Goal: Task Accomplishment & Management: Manage account settings

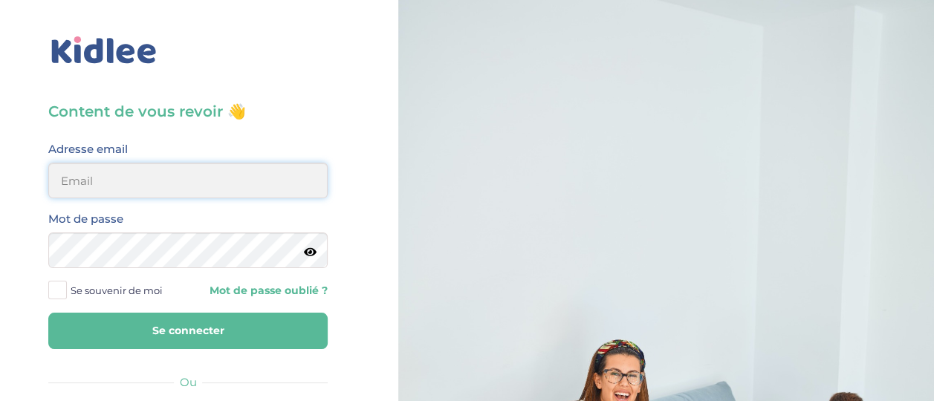
click at [163, 187] on input "email" at bounding box center [187, 181] width 279 height 36
type input "veroapetit@gmail.com"
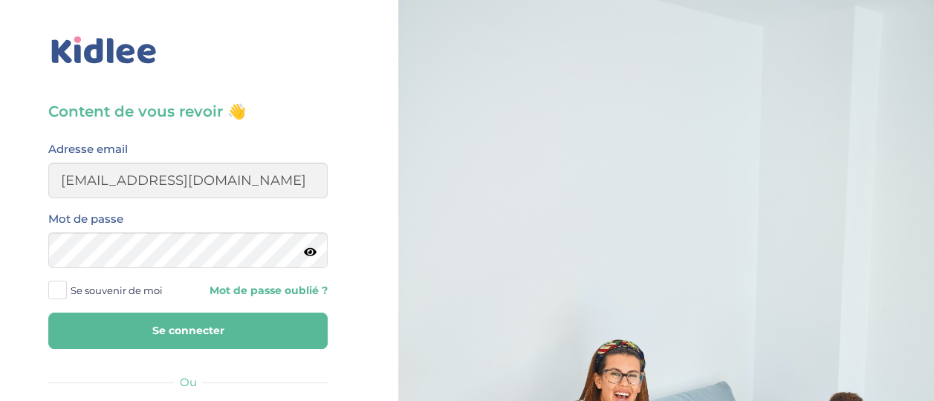
click at [184, 331] on button "Se connecter" at bounding box center [187, 331] width 279 height 36
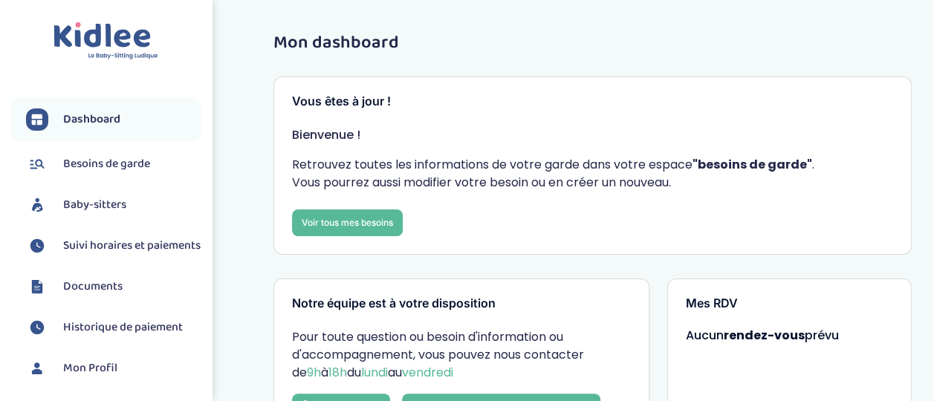
click at [111, 242] on span "Suivi horaires et paiements" at bounding box center [131, 246] width 137 height 18
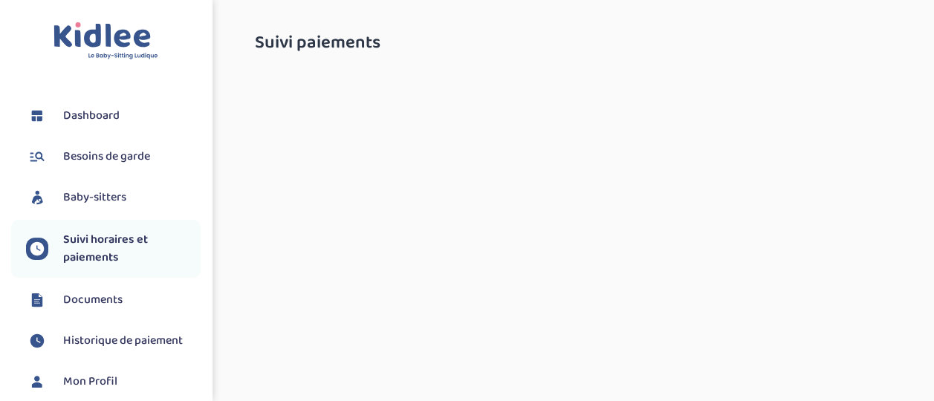
select select "octobre 2025"
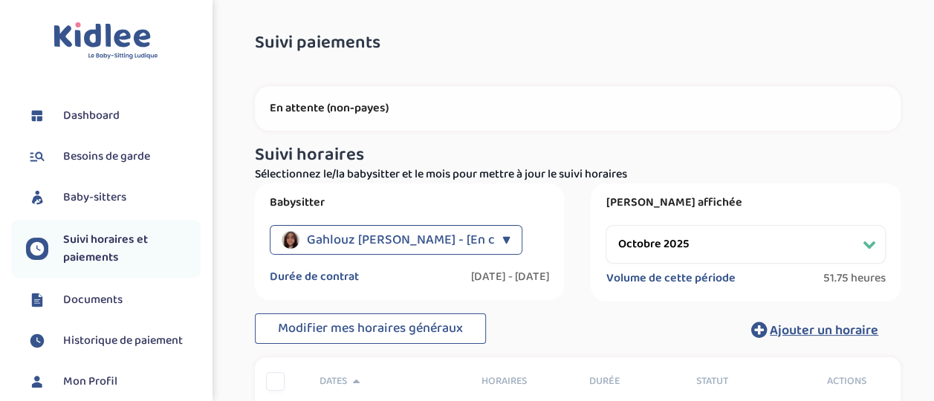
click at [395, 238] on span "Gahlouz [PERSON_NAME] - [En cours]" at bounding box center [416, 240] width 218 height 30
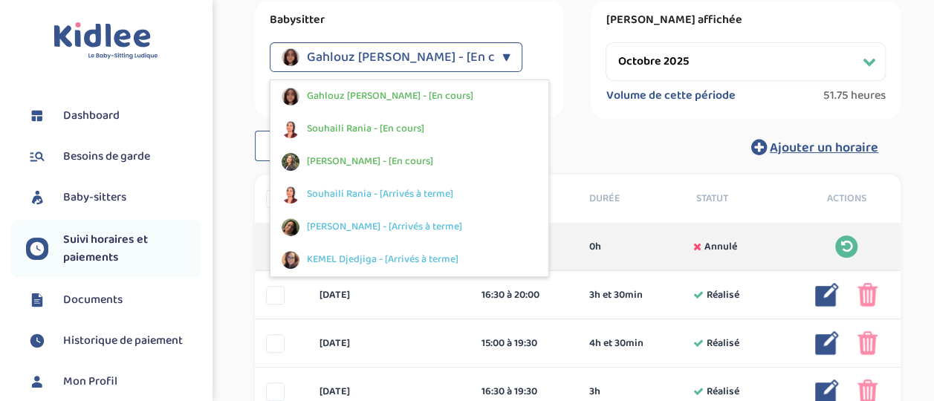
scroll to position [185, 0]
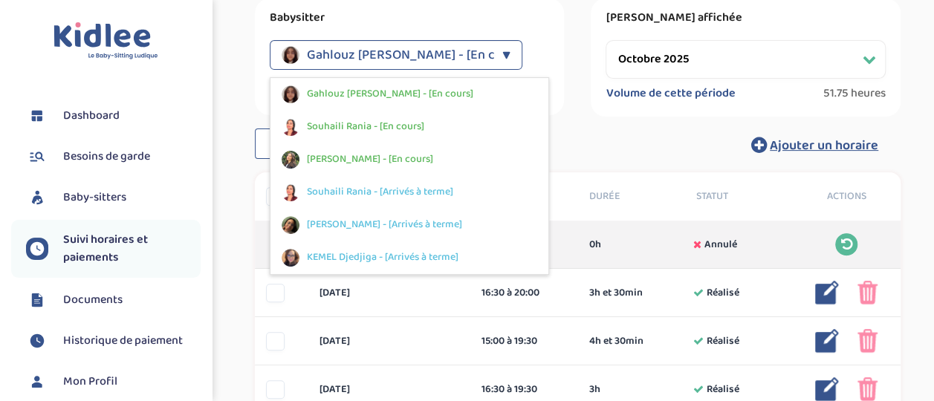
click at [398, 161] on span "[PERSON_NAME] - [En cours]" at bounding box center [370, 160] width 126 height 16
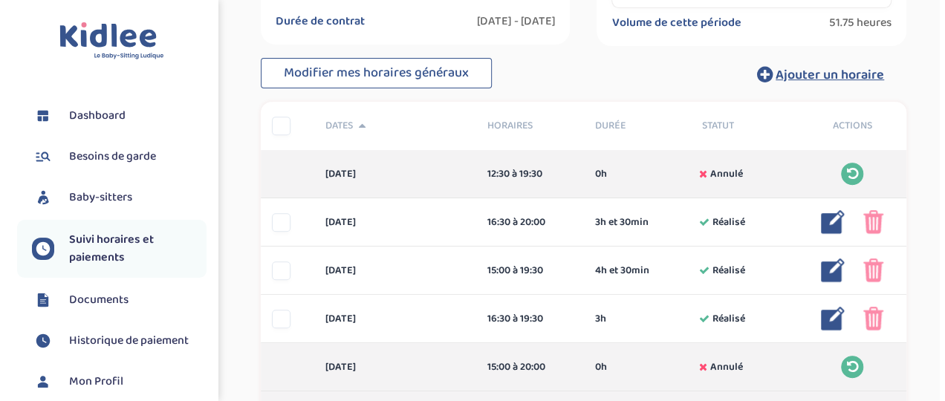
scroll to position [253, 0]
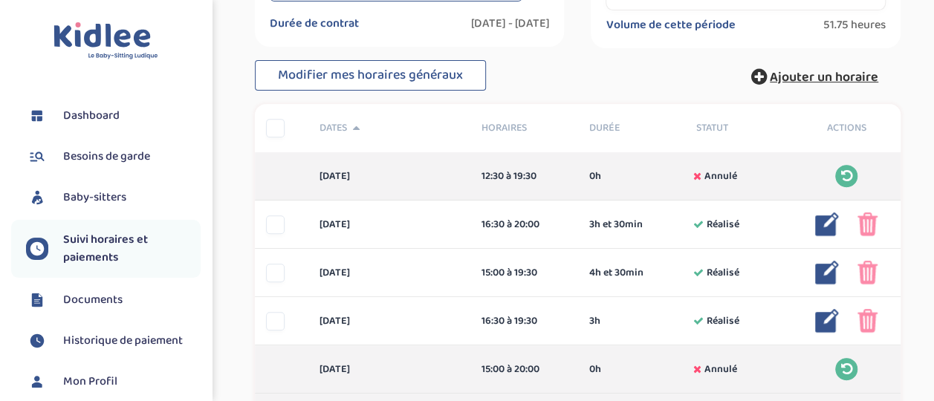
click at [838, 76] on span "Ajouter un horaire" at bounding box center [824, 77] width 108 height 21
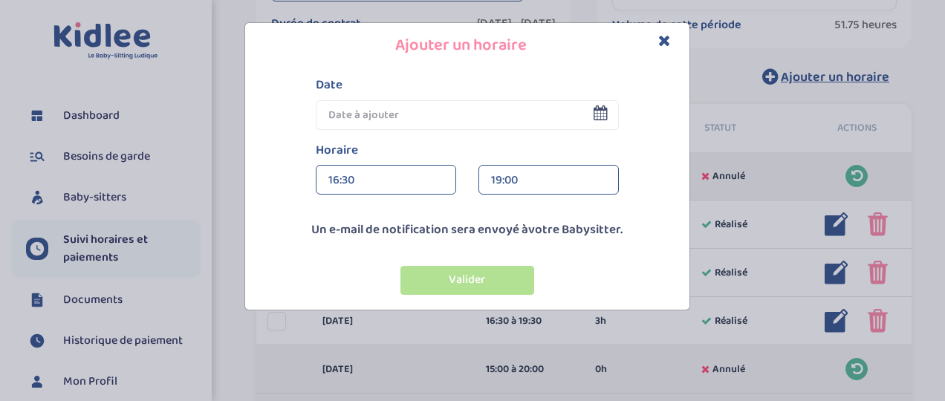
click at [604, 113] on icon at bounding box center [601, 112] width 14 height 15
click at [559, 117] on input "text" at bounding box center [467, 115] width 303 height 30
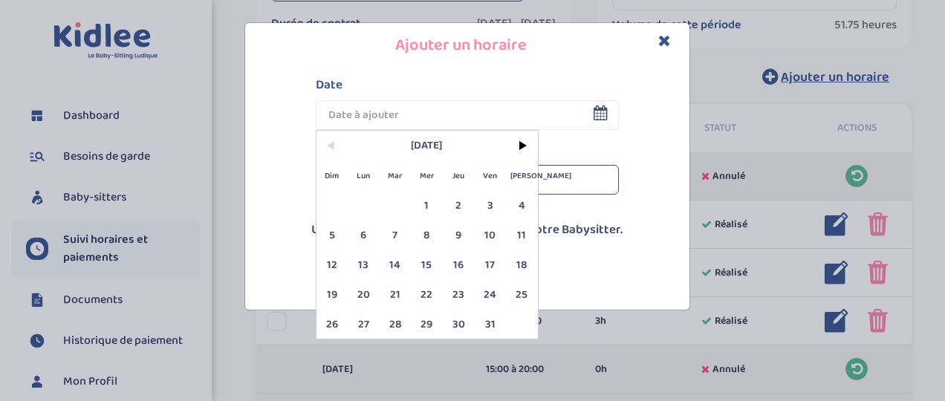
click at [332, 259] on span "12" at bounding box center [332, 265] width 32 height 30
type input "[DATE]"
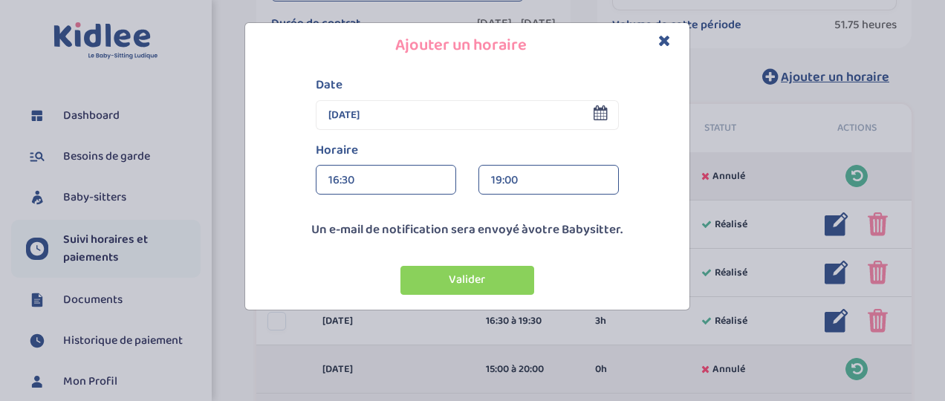
click at [415, 183] on div "16:30" at bounding box center [385, 181] width 115 height 30
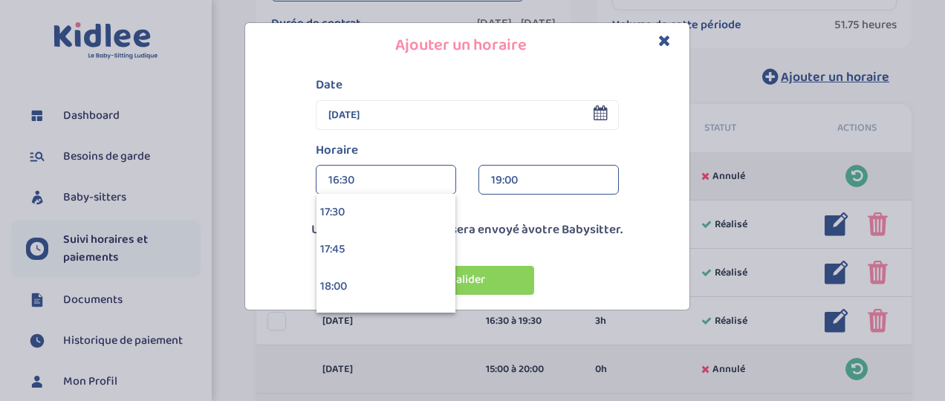
scroll to position [2704, 0]
click at [415, 260] on div "18:30" at bounding box center [385, 256] width 139 height 37
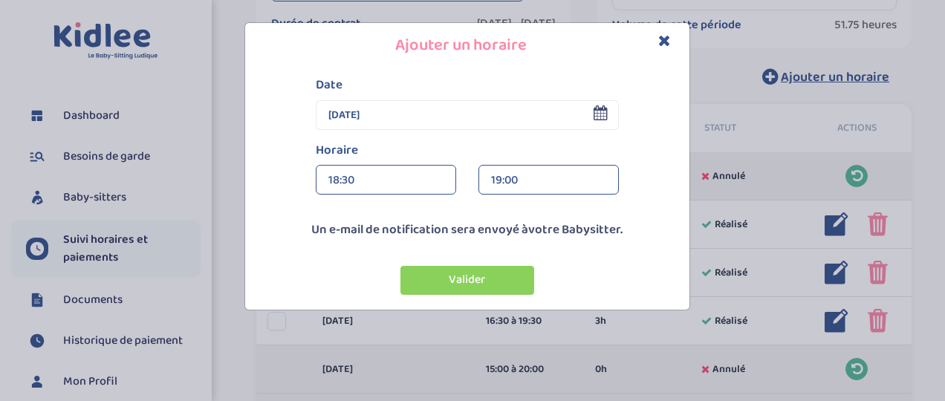
click at [556, 178] on div "19:00" at bounding box center [548, 181] width 115 height 30
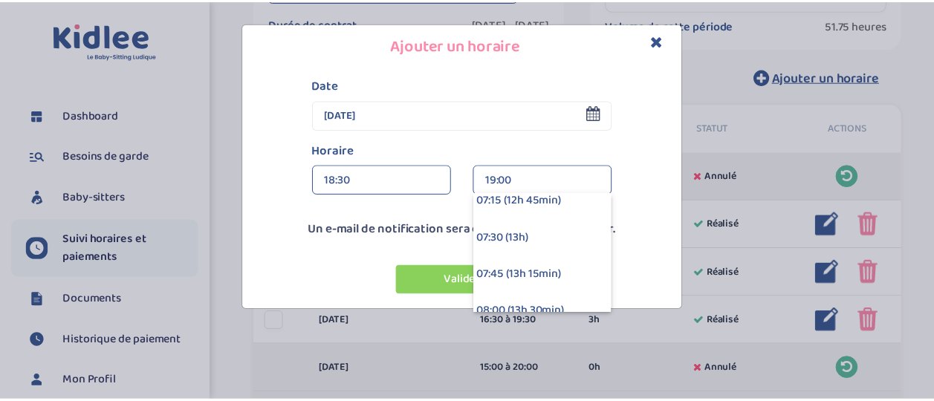
scroll to position [1872, 0]
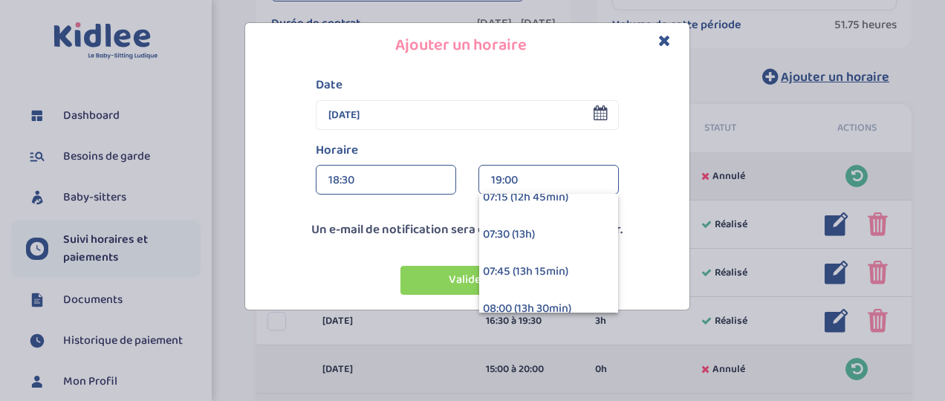
click at [563, 239] on div "07:30 (13h)" at bounding box center [548, 234] width 139 height 37
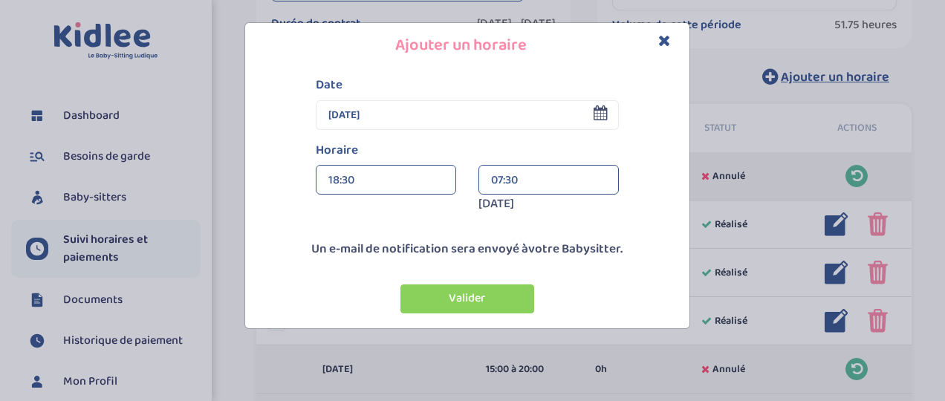
click at [495, 295] on button "Valider" at bounding box center [467, 299] width 134 height 29
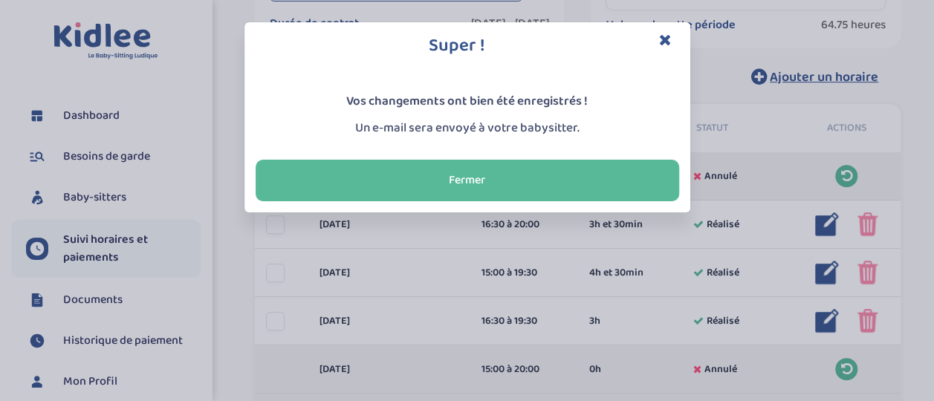
click at [545, 178] on button "Fermer" at bounding box center [467, 181] width 423 height 42
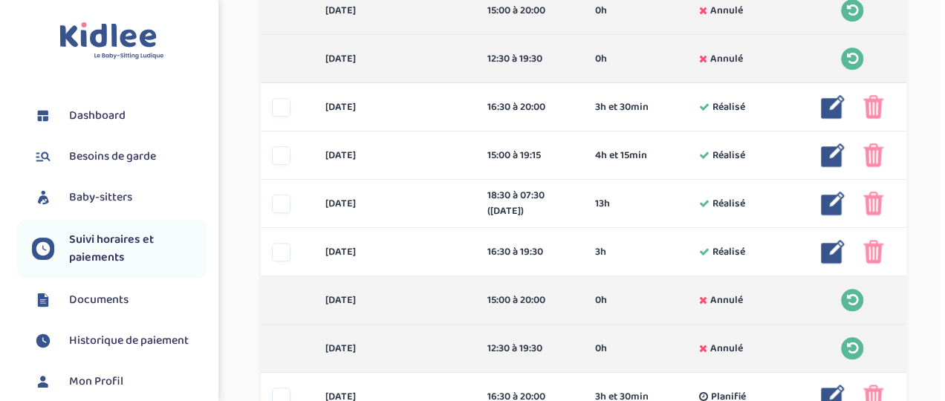
scroll to position [614, 0]
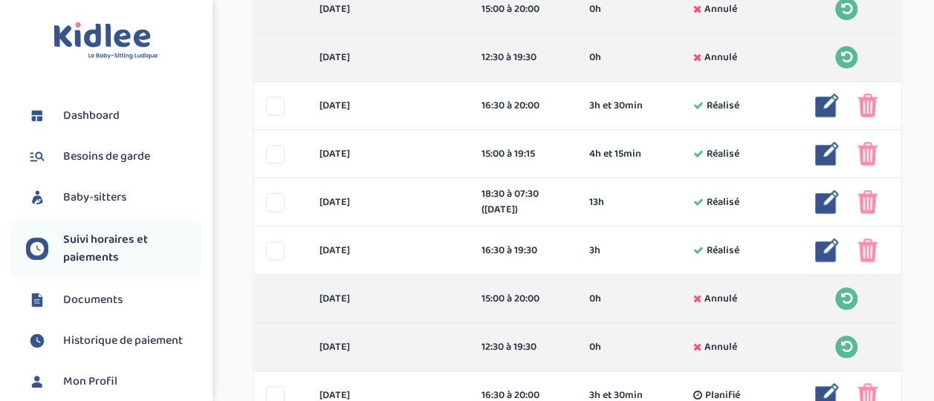
click at [826, 250] on img at bounding box center [827, 250] width 24 height 24
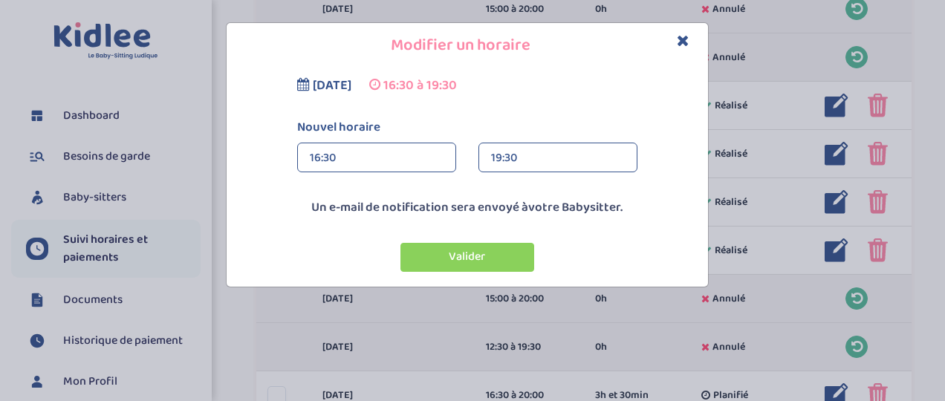
click at [604, 152] on div "19:30" at bounding box center [558, 158] width 134 height 30
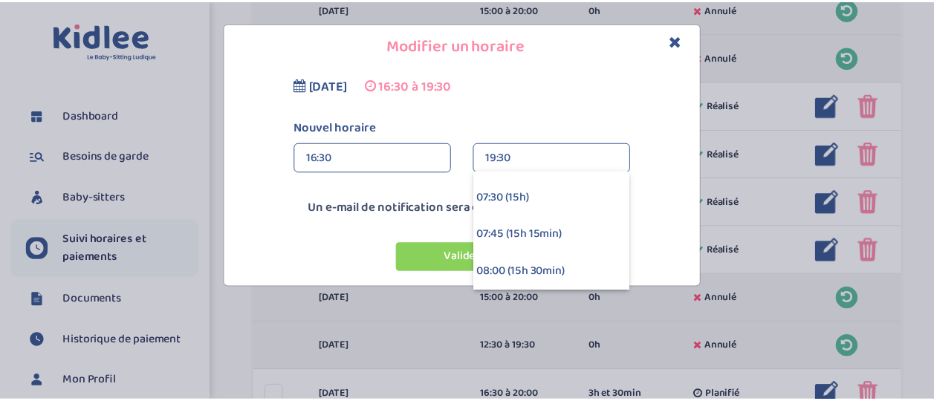
scroll to position [2288, 0]
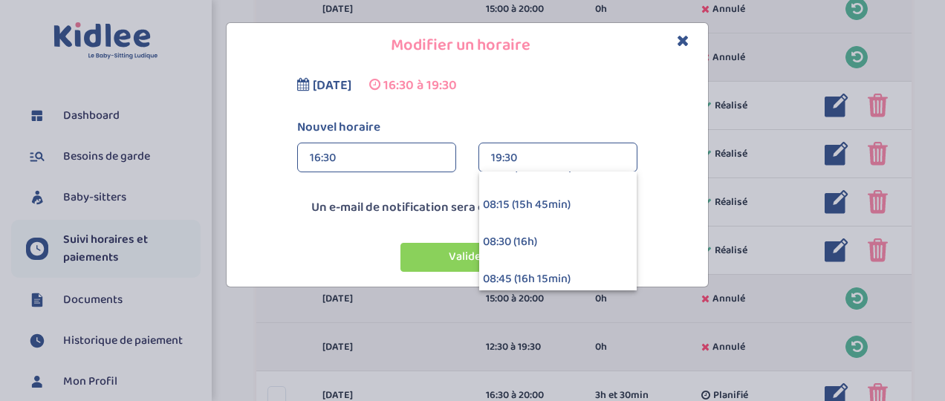
click at [587, 238] on div "08:30 (16h)" at bounding box center [557, 242] width 157 height 37
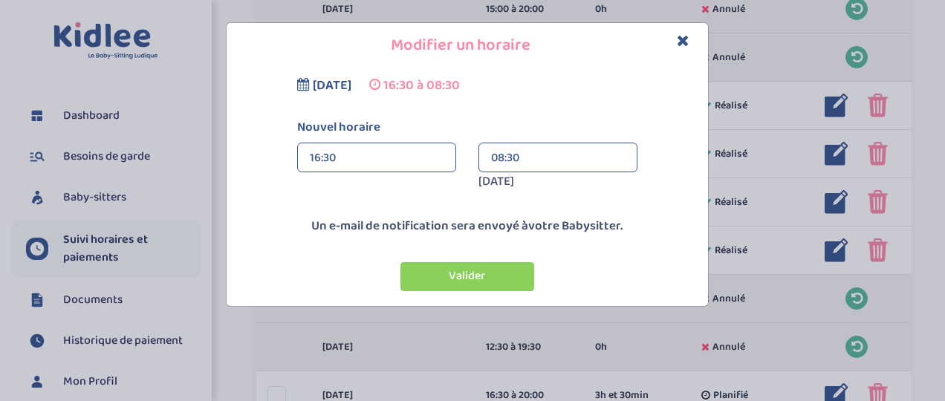
click at [501, 274] on button "Valider" at bounding box center [467, 276] width 134 height 29
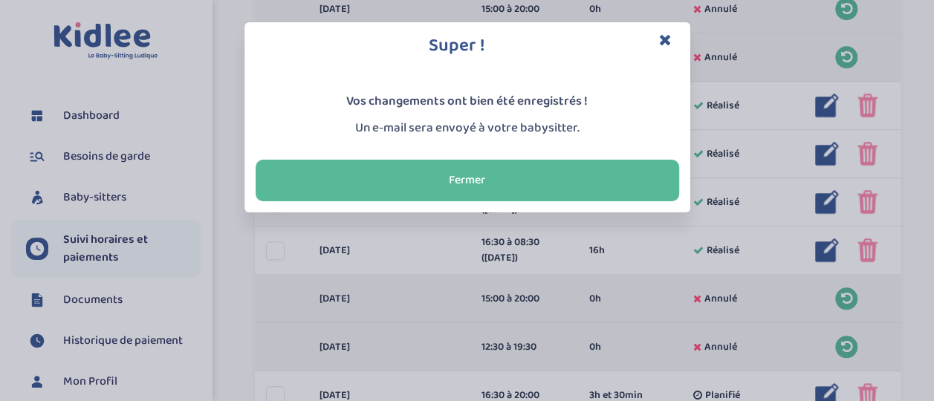
click at [508, 177] on button "Fermer" at bounding box center [467, 181] width 423 height 42
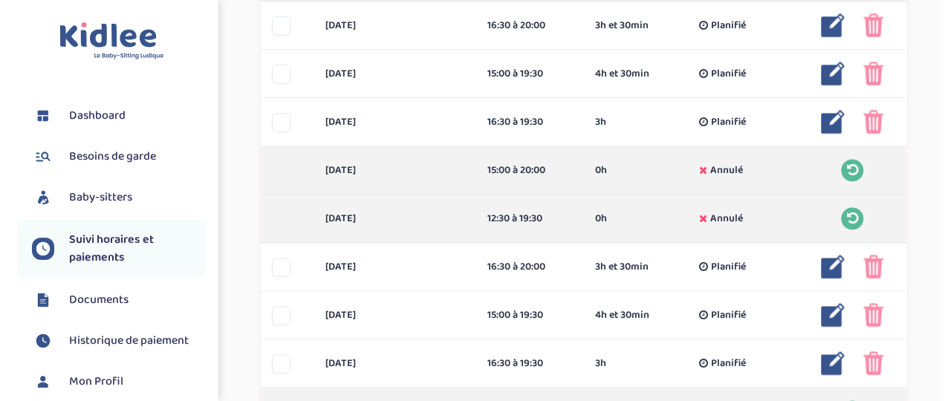
scroll to position [992, 0]
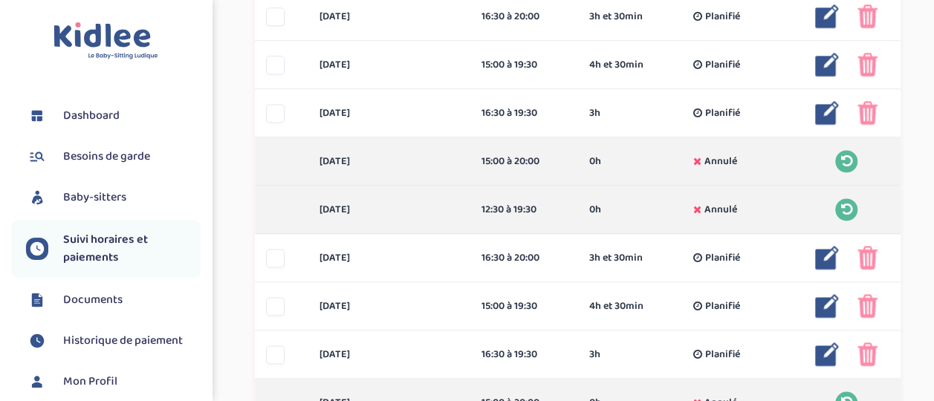
click at [825, 108] on img at bounding box center [827, 113] width 24 height 24
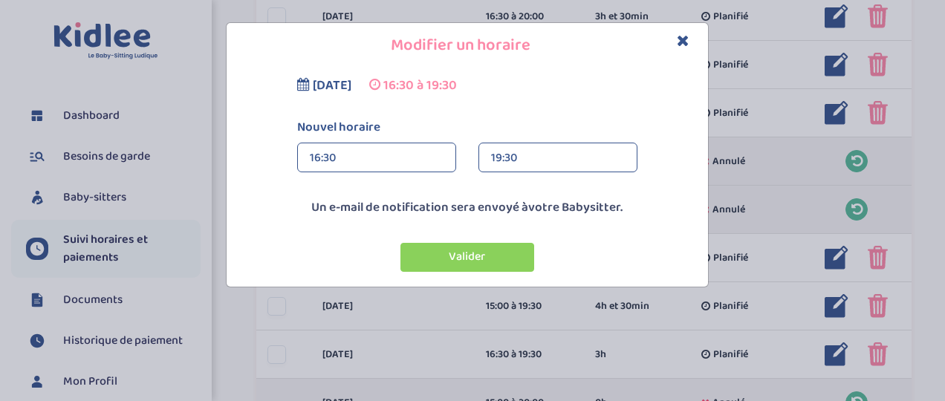
click at [425, 156] on div "16:30" at bounding box center [377, 158] width 134 height 30
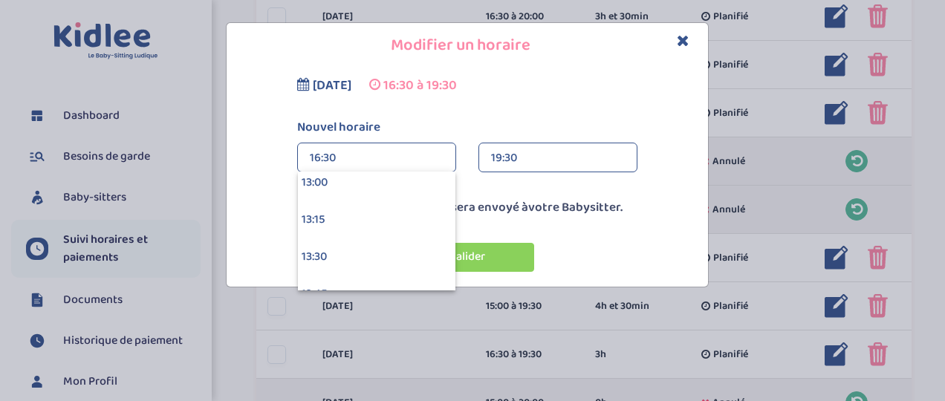
scroll to position [1907, 0]
click at [391, 217] on div "13:00" at bounding box center [376, 214] width 157 height 37
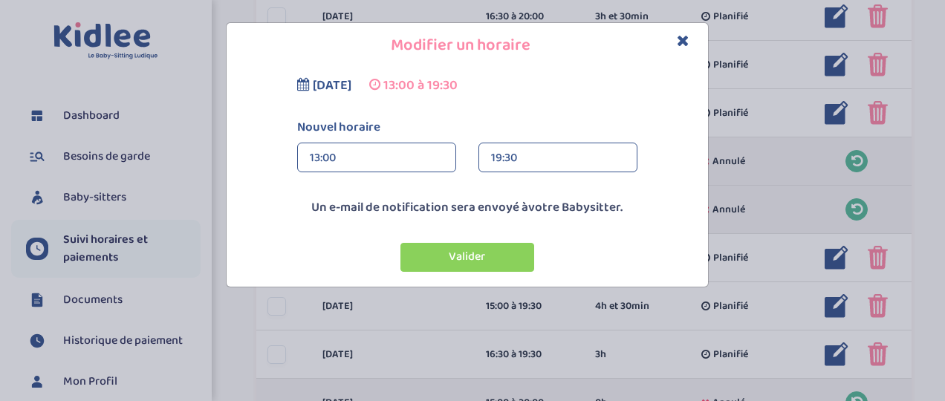
click at [571, 157] on div "19:30" at bounding box center [558, 158] width 134 height 30
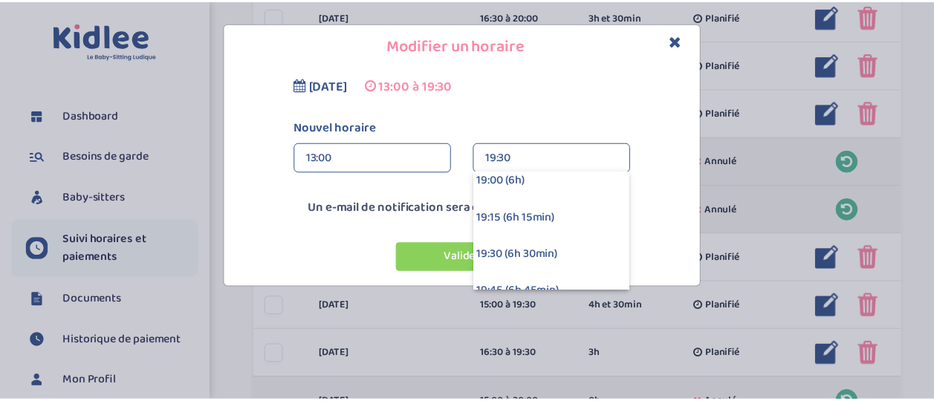
scroll to position [832, 0]
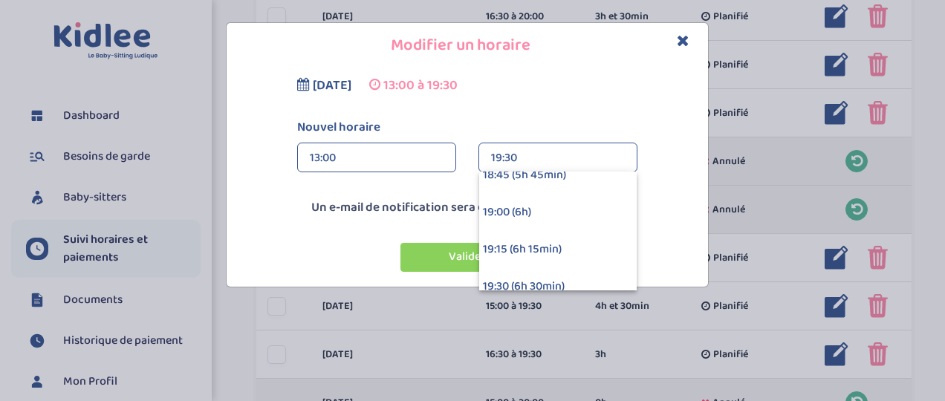
click at [579, 207] on div "19:00 (6h)" at bounding box center [557, 212] width 157 height 37
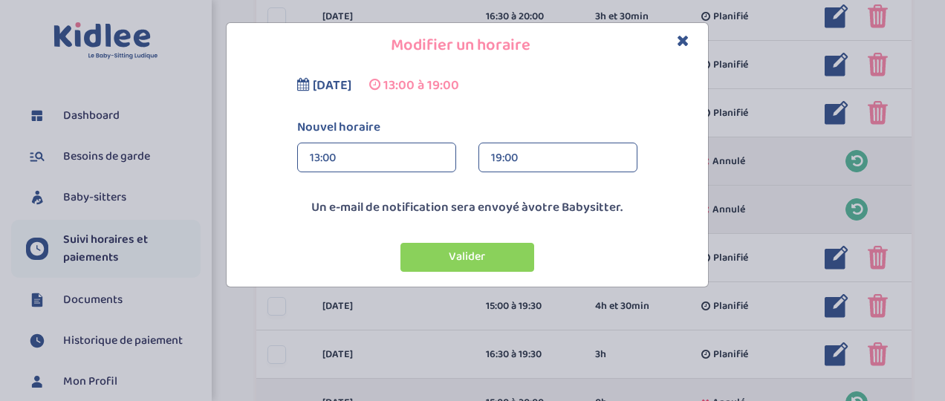
click at [507, 251] on button "Valider" at bounding box center [467, 257] width 134 height 29
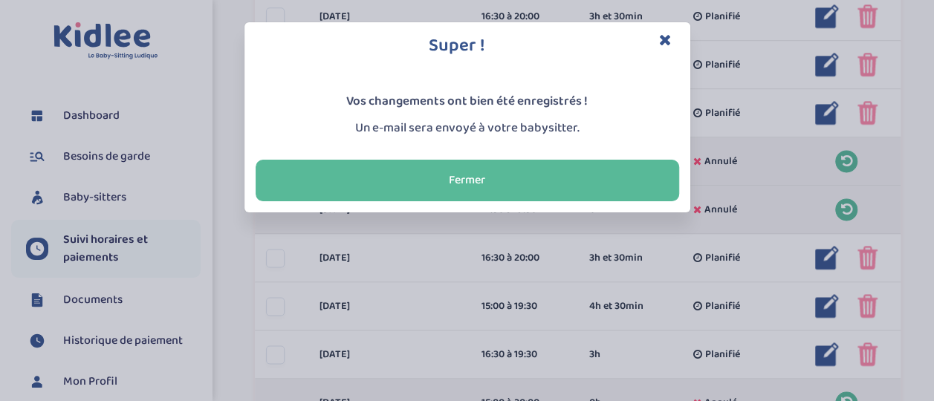
click at [542, 186] on button "Fermer" at bounding box center [467, 181] width 423 height 42
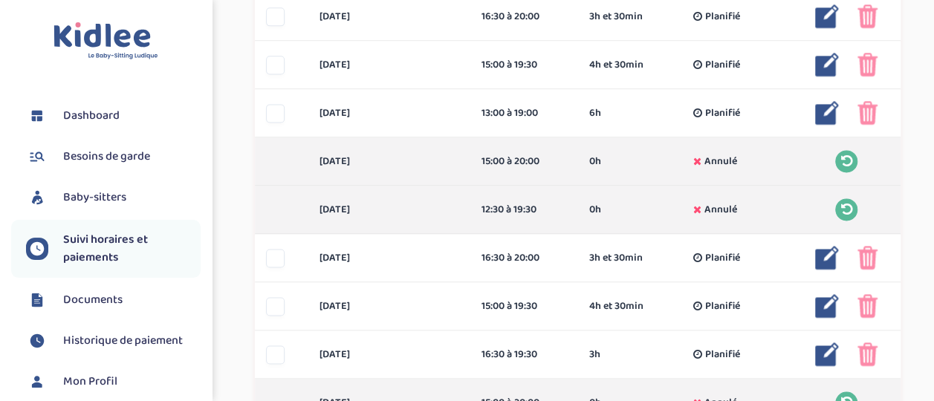
click at [867, 254] on img at bounding box center [867, 258] width 20 height 24
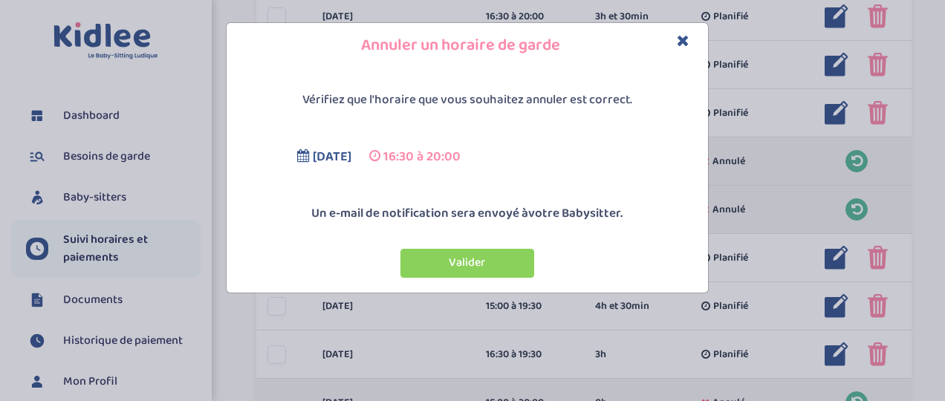
click at [507, 255] on button "Valider" at bounding box center [467, 263] width 134 height 29
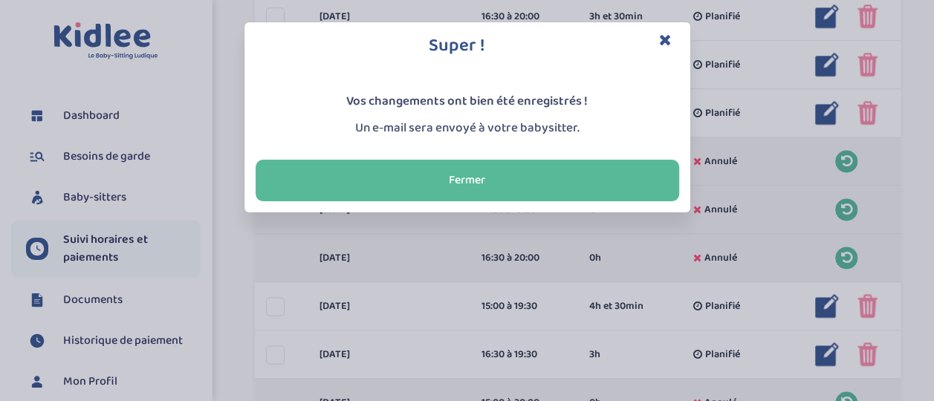
click at [547, 178] on button "Fermer" at bounding box center [467, 181] width 423 height 42
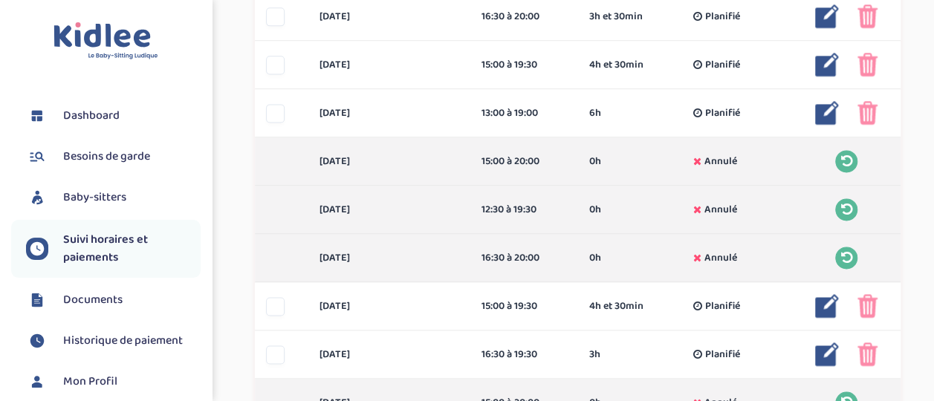
click at [868, 305] on img at bounding box center [867, 306] width 20 height 24
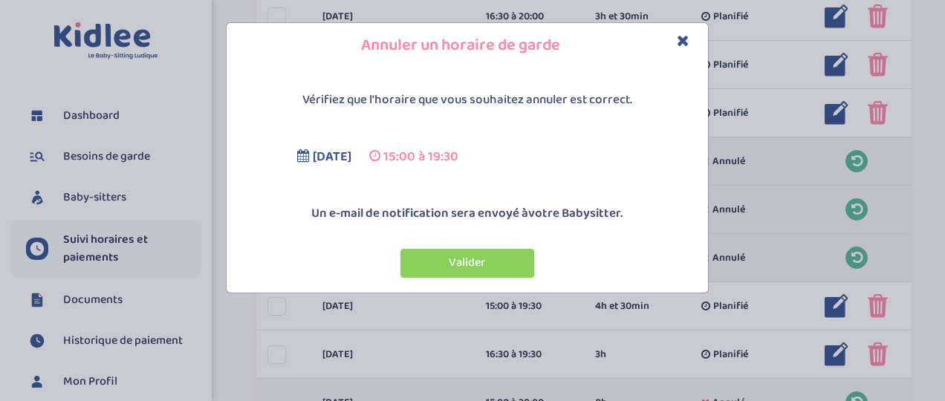
click at [493, 259] on button "Valider" at bounding box center [467, 263] width 134 height 29
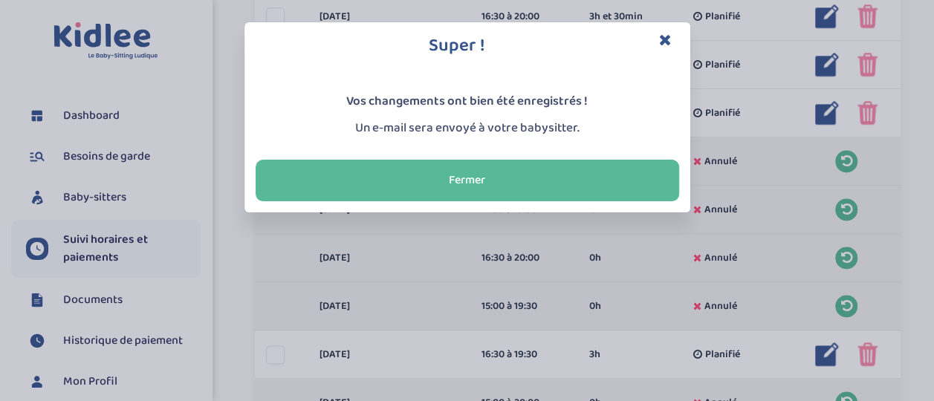
click at [592, 180] on button "Fermer" at bounding box center [467, 181] width 423 height 42
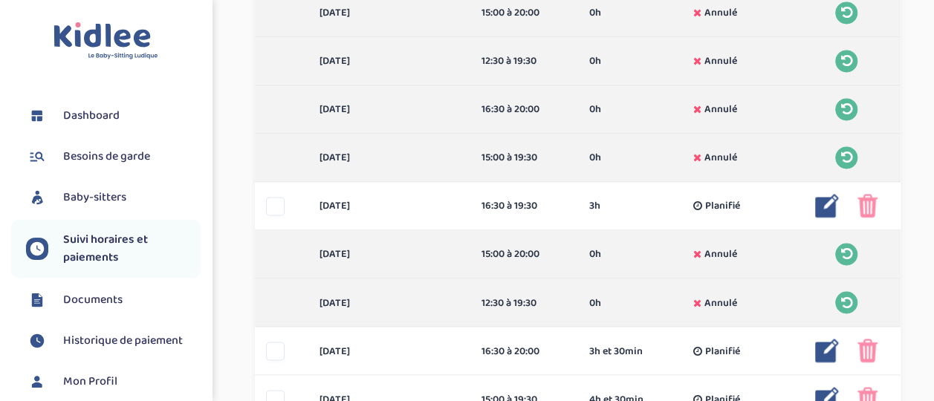
scroll to position [1171, 0]
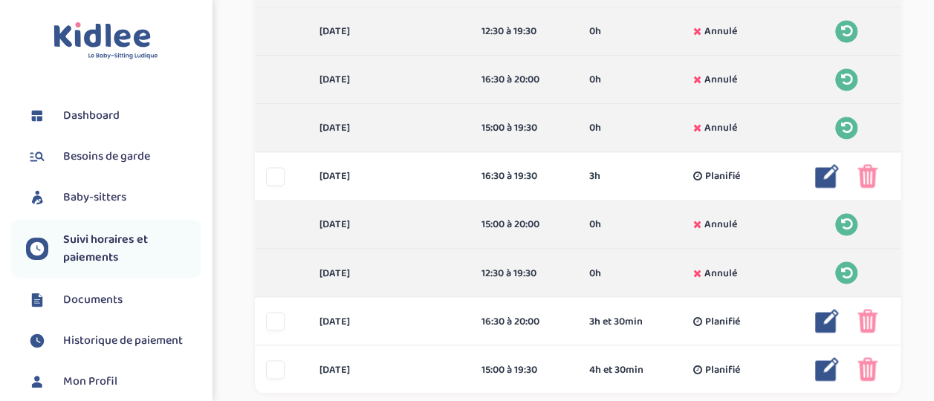
click at [864, 168] on img at bounding box center [867, 176] width 20 height 24
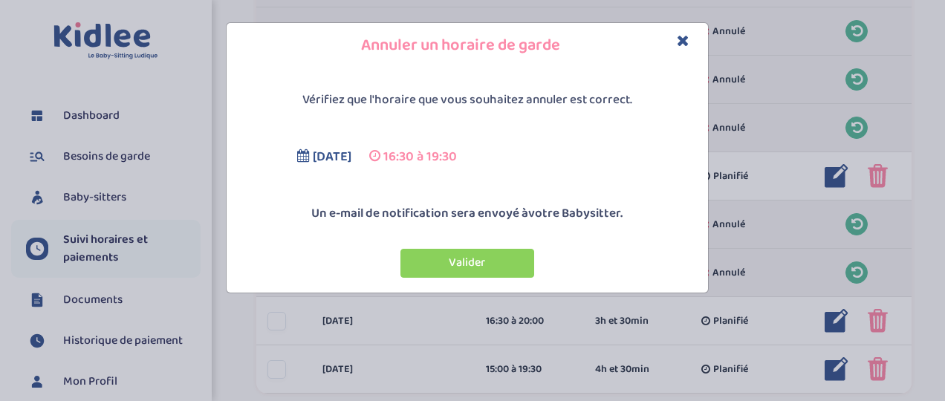
click at [492, 256] on button "Valider" at bounding box center [467, 263] width 134 height 29
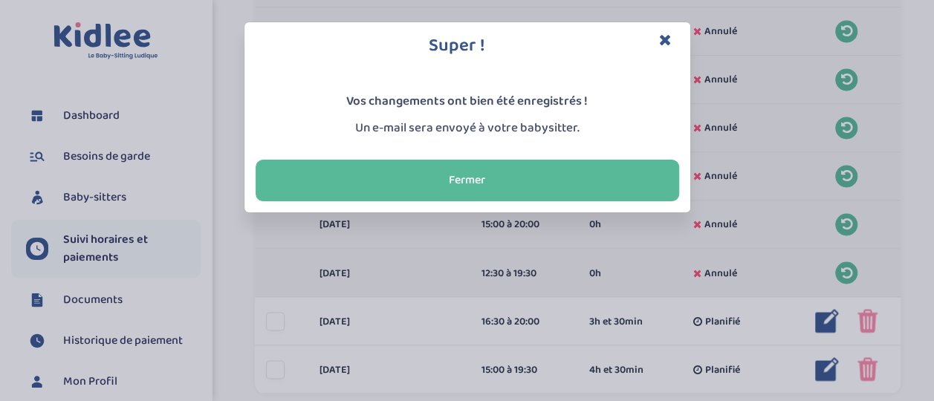
click at [511, 185] on button "Fermer" at bounding box center [467, 181] width 423 height 42
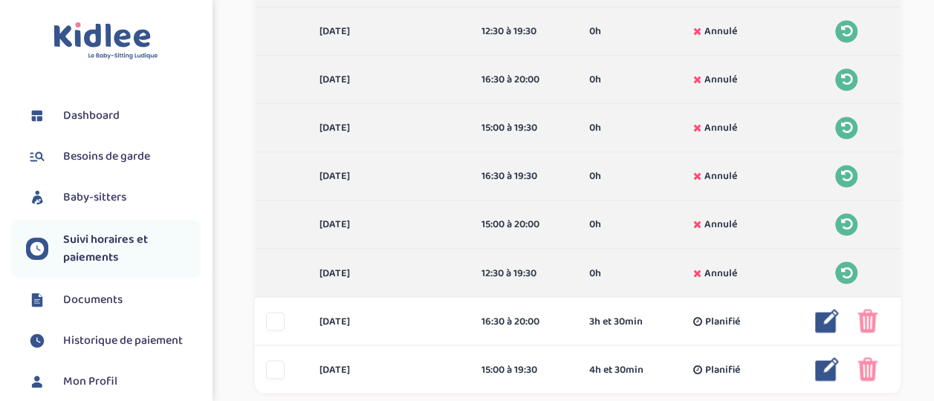
click at [844, 268] on icon at bounding box center [846, 272] width 11 height 13
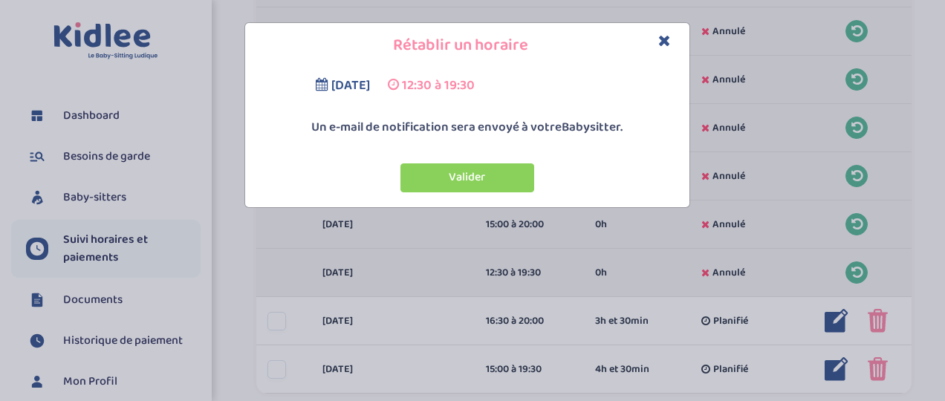
click at [494, 174] on button "Valider" at bounding box center [467, 177] width 134 height 29
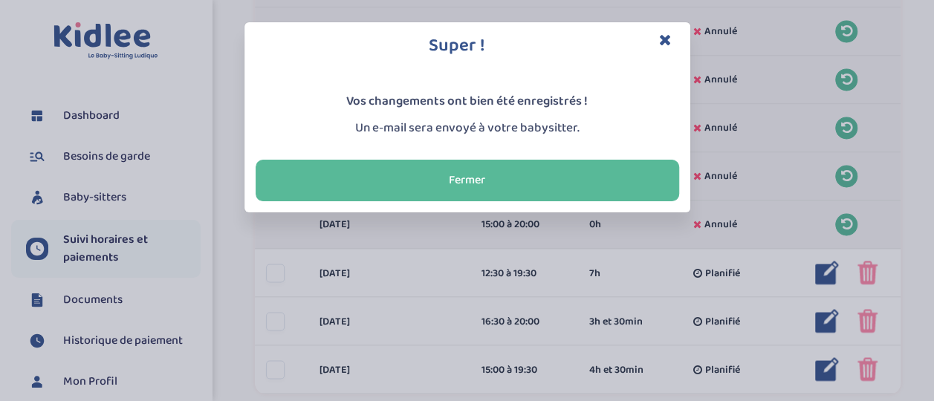
click at [494, 174] on button "Fermer" at bounding box center [467, 181] width 423 height 42
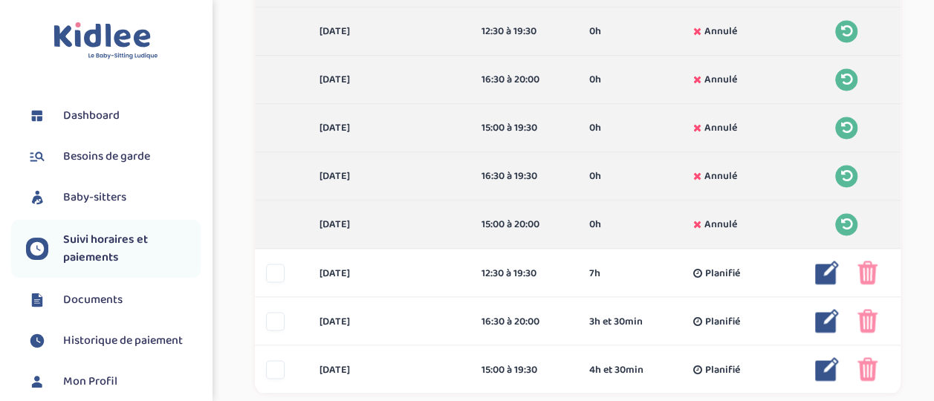
click at [831, 270] on img at bounding box center [827, 273] width 24 height 24
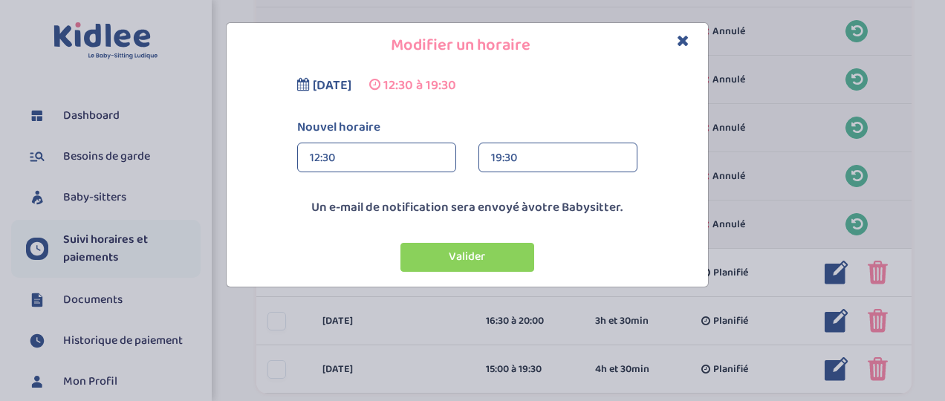
click at [371, 160] on div "12:30" at bounding box center [377, 158] width 134 height 30
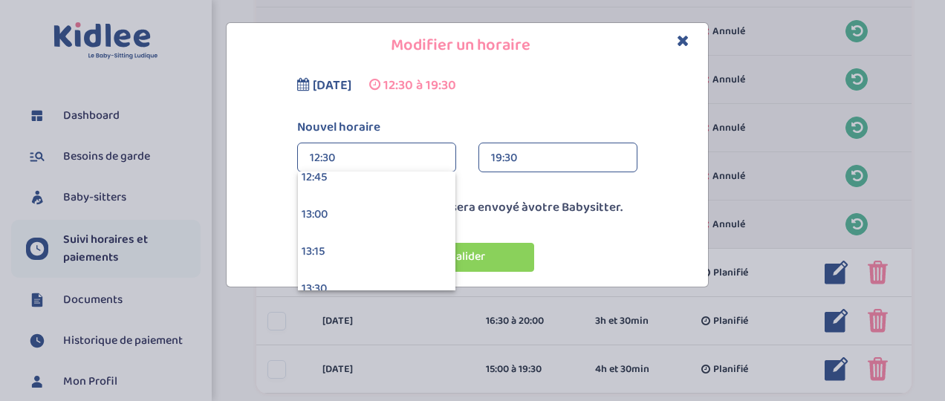
click at [370, 207] on div "13:00" at bounding box center [376, 214] width 157 height 37
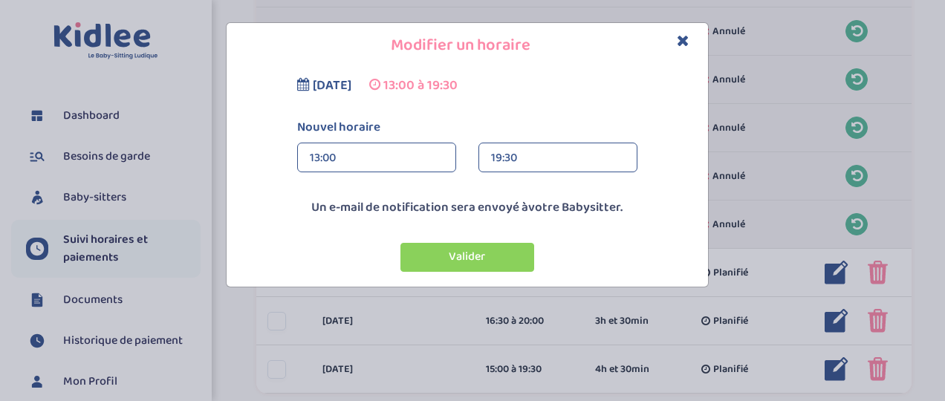
click at [531, 159] on div "19:30" at bounding box center [558, 158] width 134 height 30
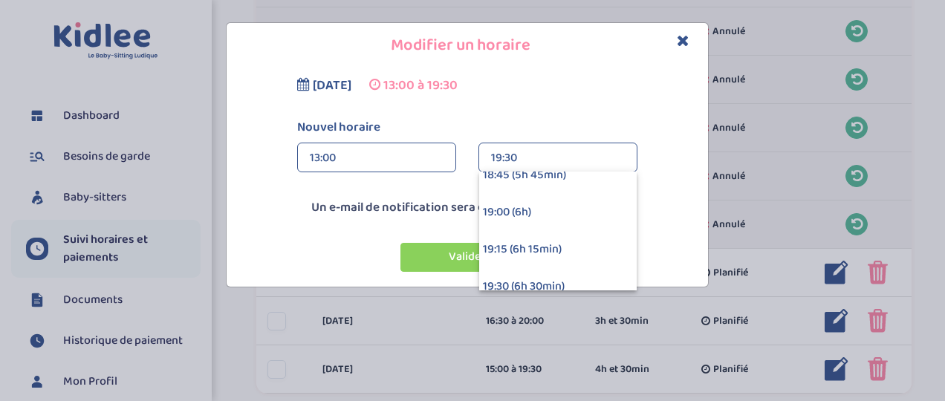
click at [531, 201] on div "19:00 (6h)" at bounding box center [557, 212] width 157 height 37
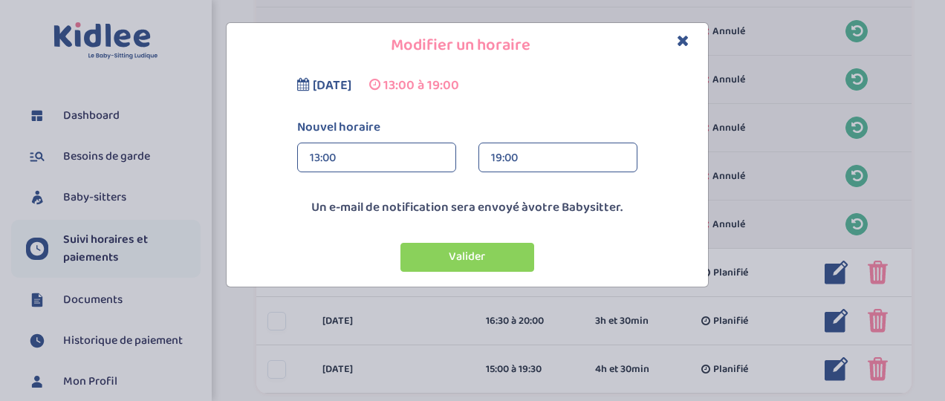
click at [501, 260] on button "Valider" at bounding box center [467, 257] width 134 height 29
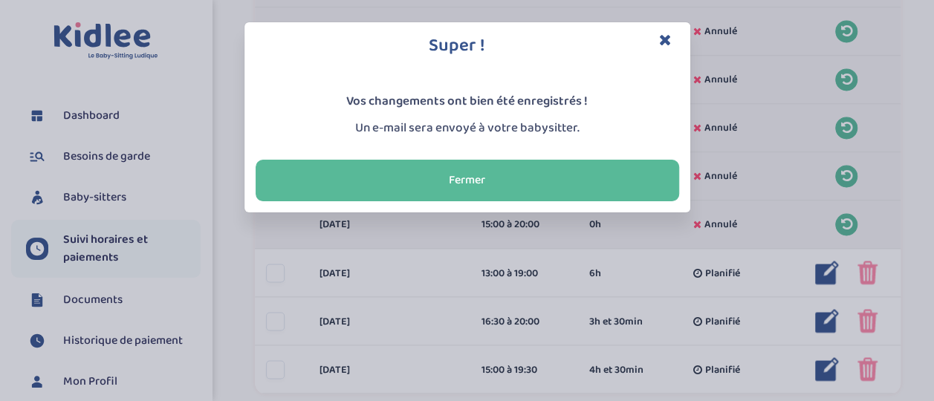
click at [514, 183] on button "Fermer" at bounding box center [467, 181] width 423 height 42
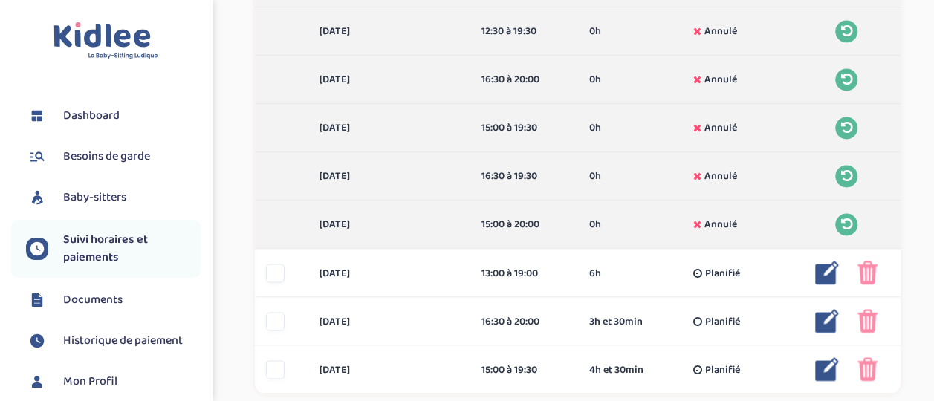
click at [868, 319] on img at bounding box center [867, 321] width 20 height 24
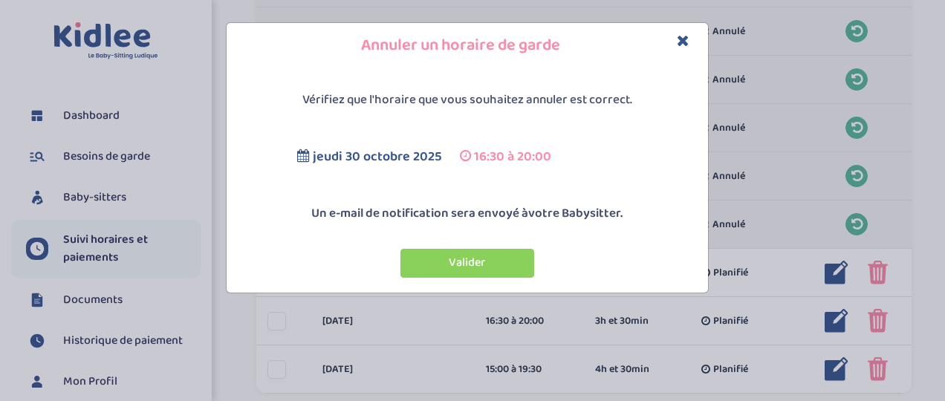
click at [508, 253] on button "Valider" at bounding box center [467, 263] width 134 height 29
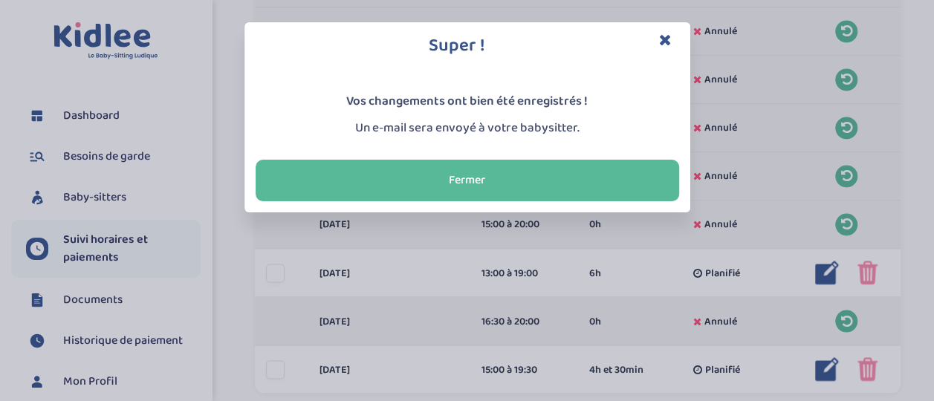
click at [564, 172] on button "Fermer" at bounding box center [467, 181] width 423 height 42
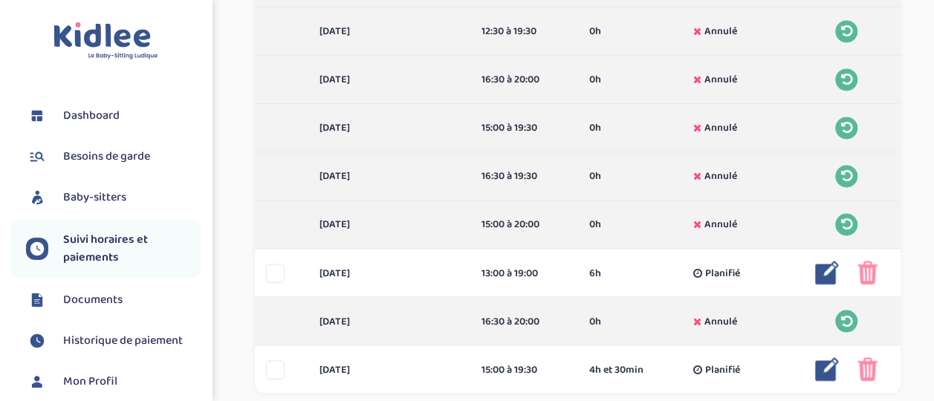
click at [865, 367] on img at bounding box center [867, 369] width 20 height 24
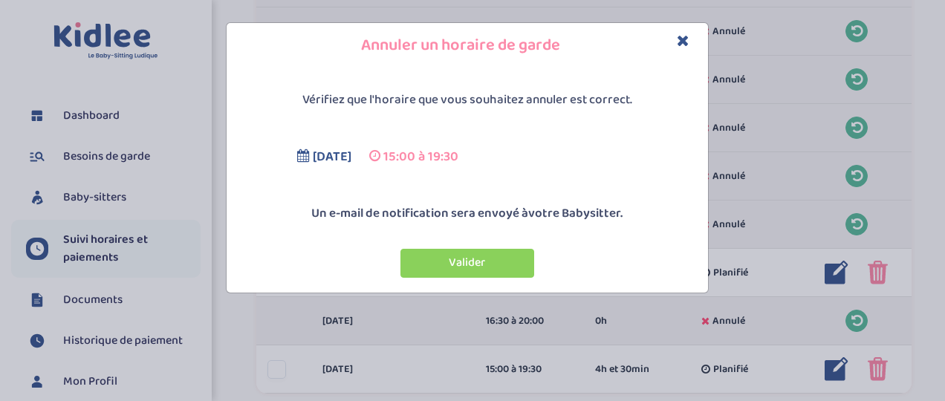
click at [481, 260] on button "Valider" at bounding box center [467, 263] width 134 height 29
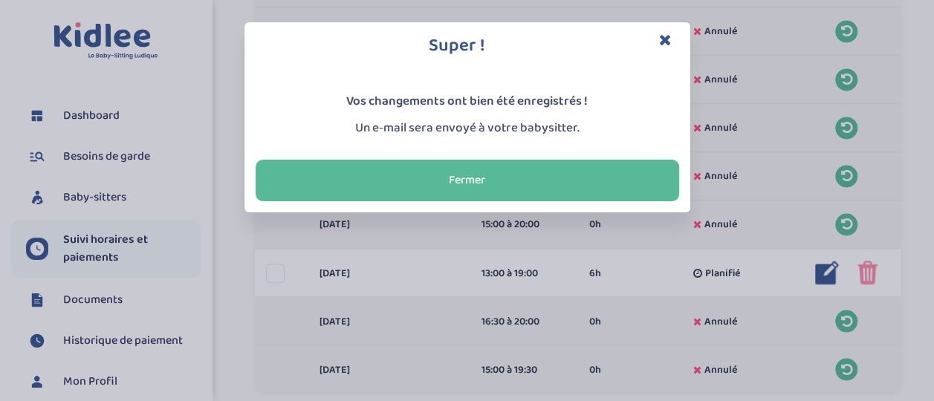
click at [490, 181] on button "Fermer" at bounding box center [467, 181] width 423 height 42
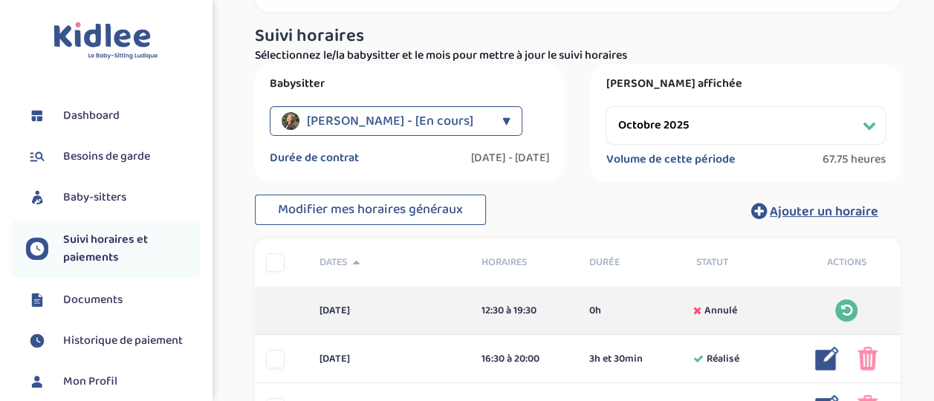
scroll to position [0, 0]
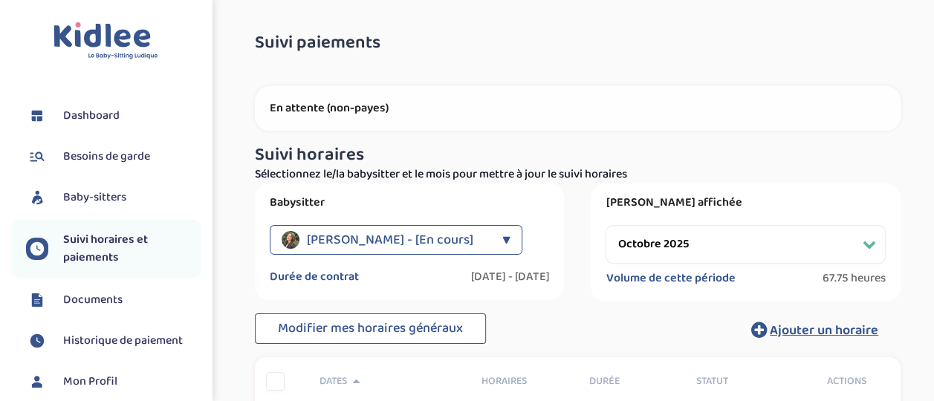
click at [502, 238] on div "▼" at bounding box center [506, 240] width 8 height 30
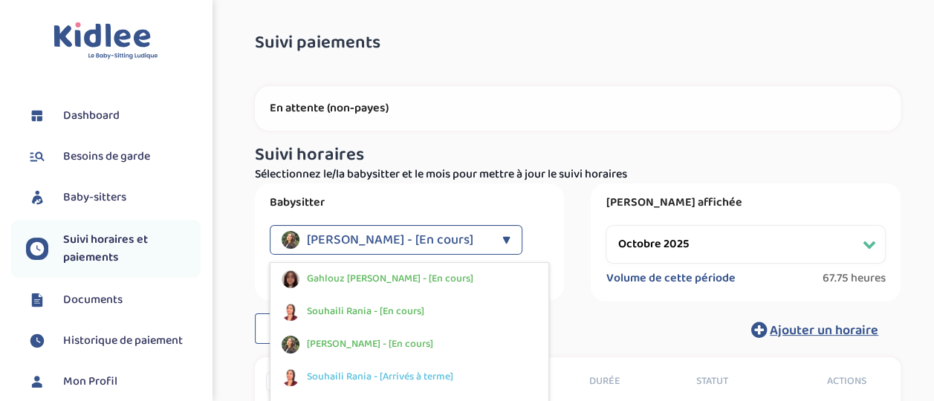
click at [429, 279] on div "Gahlouz [PERSON_NAME] - [En cours]" at bounding box center [409, 279] width 279 height 33
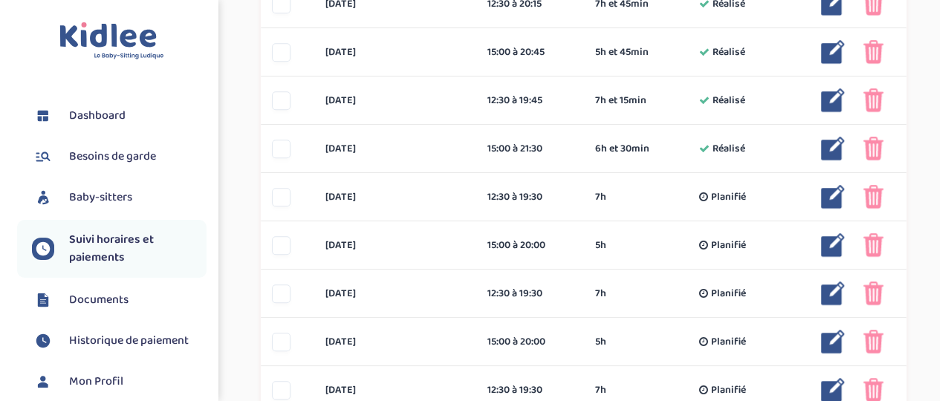
scroll to position [452, 0]
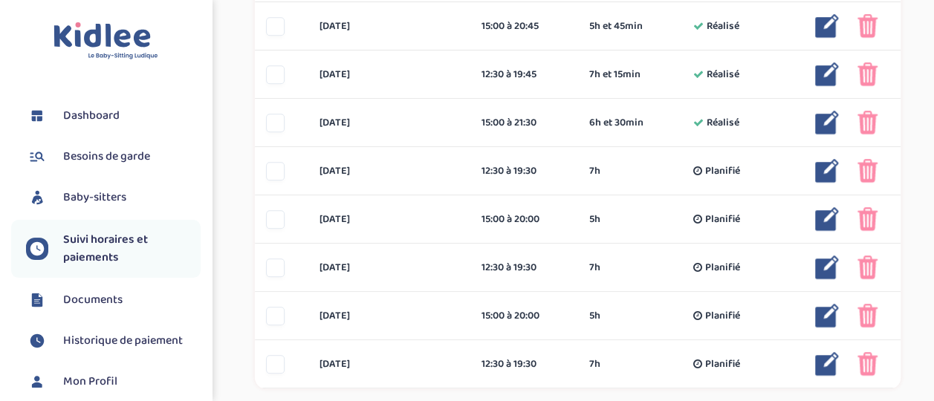
click at [823, 117] on img at bounding box center [827, 123] width 24 height 24
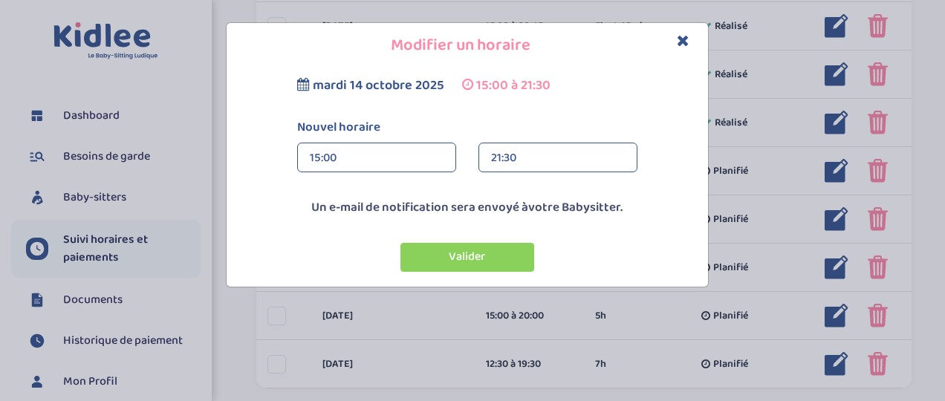
click at [568, 156] on div "21:30" at bounding box center [558, 158] width 134 height 30
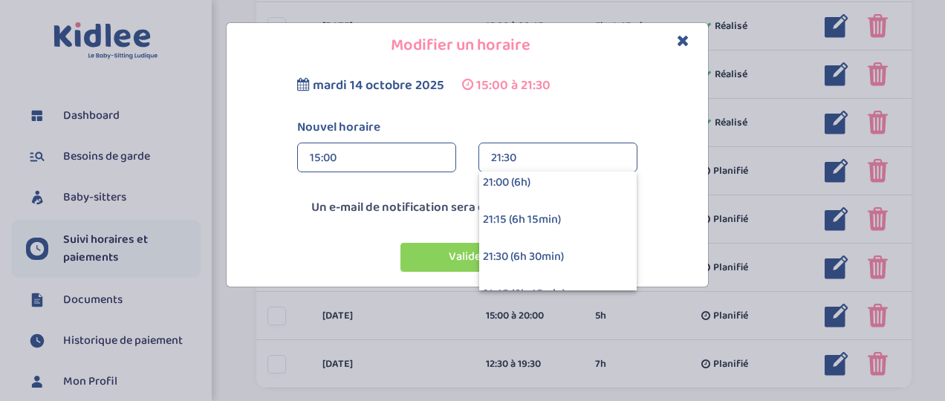
scroll to position [891, 0]
click at [571, 257] on div "21:45 (6h 45min)" at bounding box center [557, 264] width 157 height 37
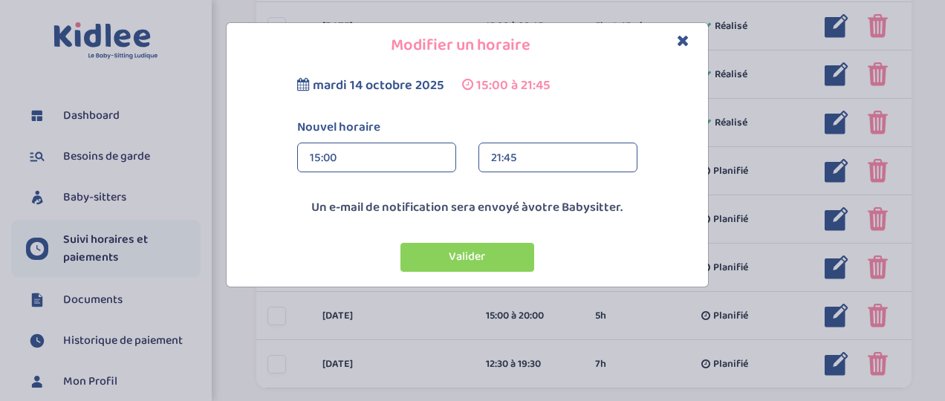
click at [488, 256] on button "Valider" at bounding box center [467, 257] width 134 height 29
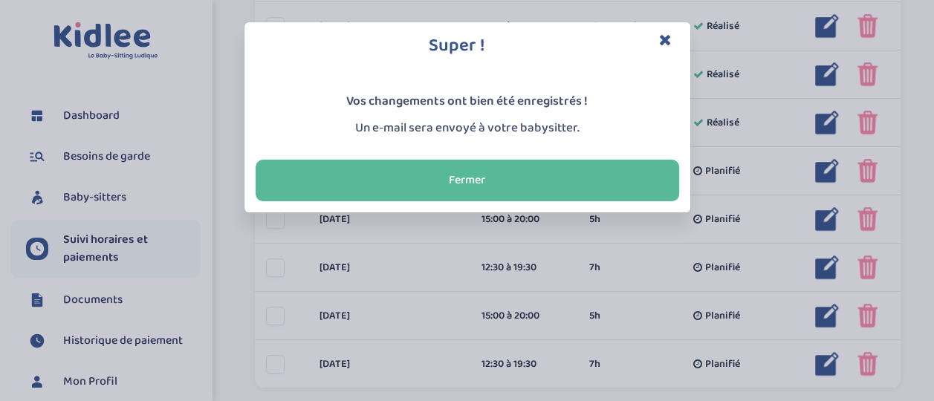
click at [511, 165] on button "Fermer" at bounding box center [467, 181] width 423 height 42
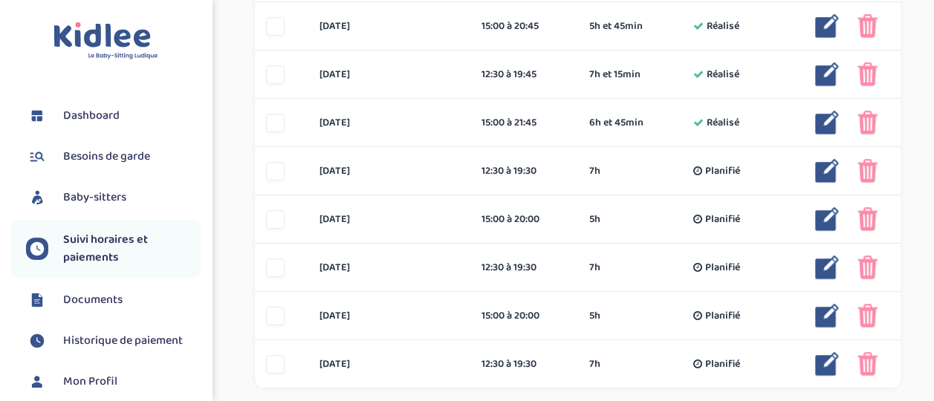
click at [822, 218] on img at bounding box center [827, 219] width 24 height 24
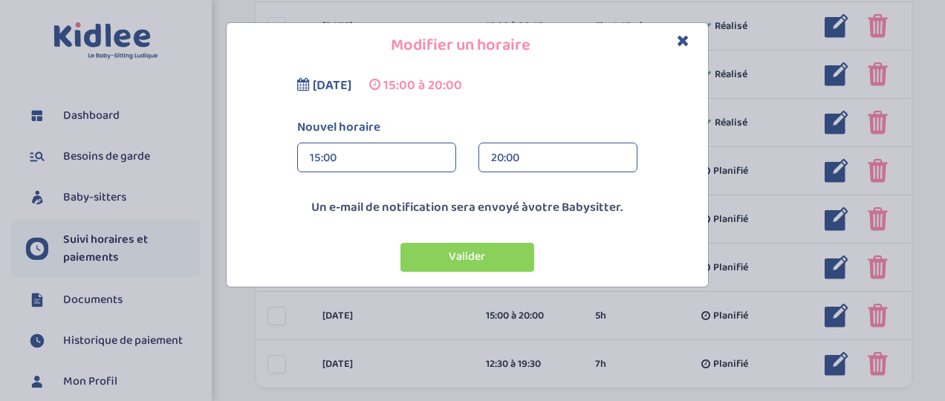
click at [437, 153] on div "15:00" at bounding box center [377, 158] width 134 height 30
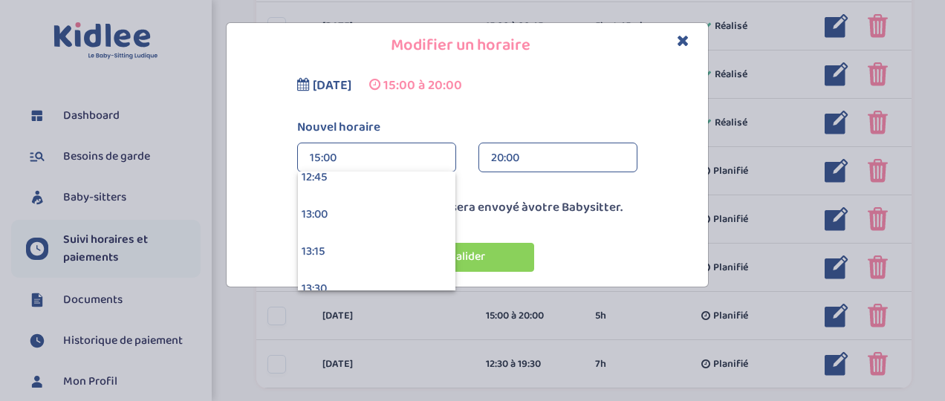
click at [391, 223] on div "13:00" at bounding box center [376, 214] width 157 height 37
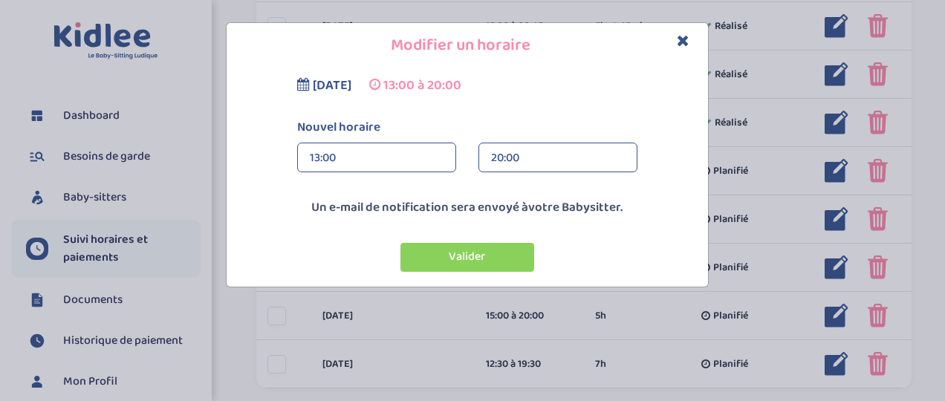
click at [542, 160] on div "20:00" at bounding box center [558, 158] width 134 height 30
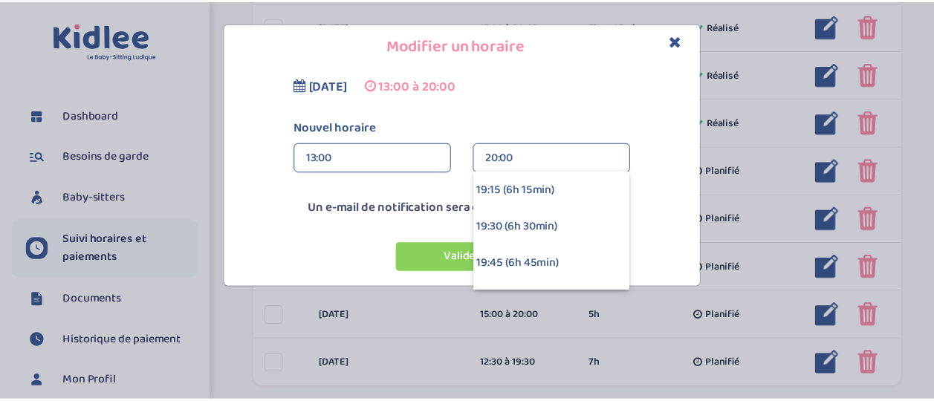
scroll to position [862, 0]
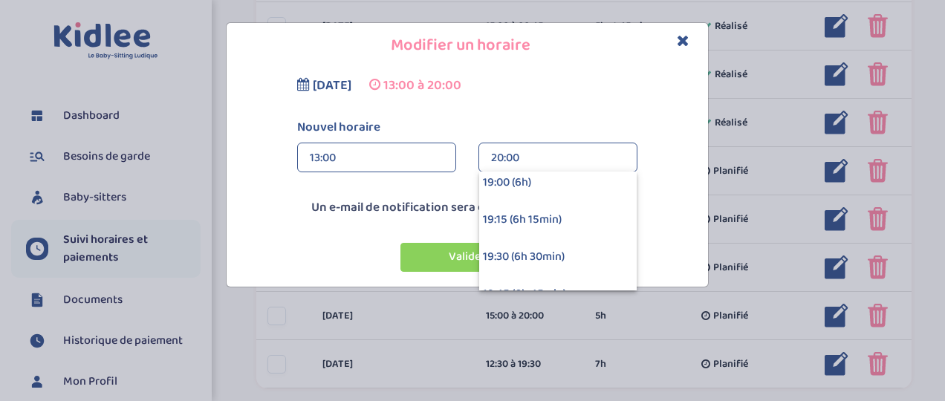
click at [573, 186] on div "19:00 (6h)" at bounding box center [557, 182] width 157 height 37
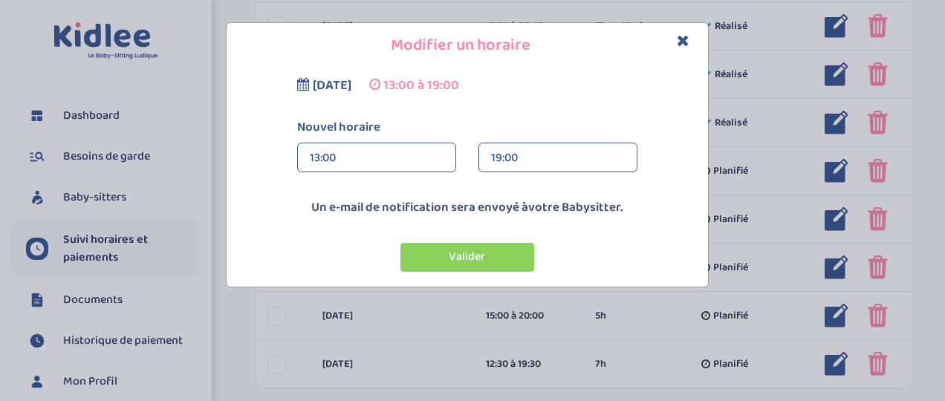
click at [477, 258] on button "Valider" at bounding box center [467, 257] width 134 height 29
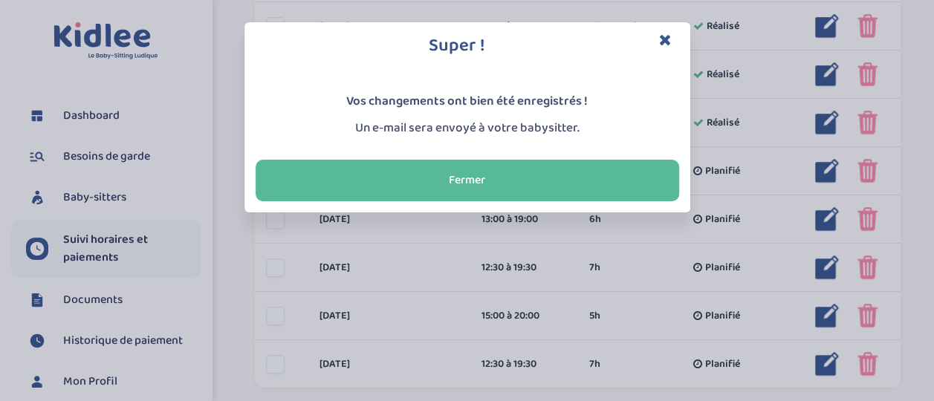
click at [513, 165] on button "Fermer" at bounding box center [467, 181] width 423 height 42
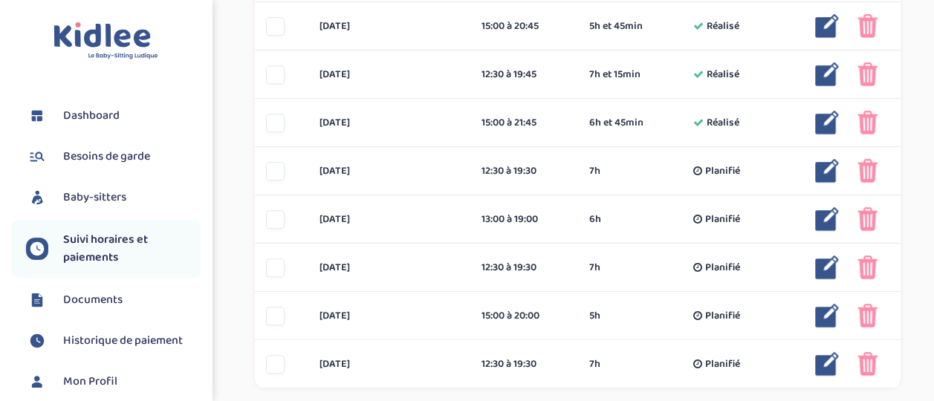
click at [828, 263] on img at bounding box center [827, 268] width 24 height 24
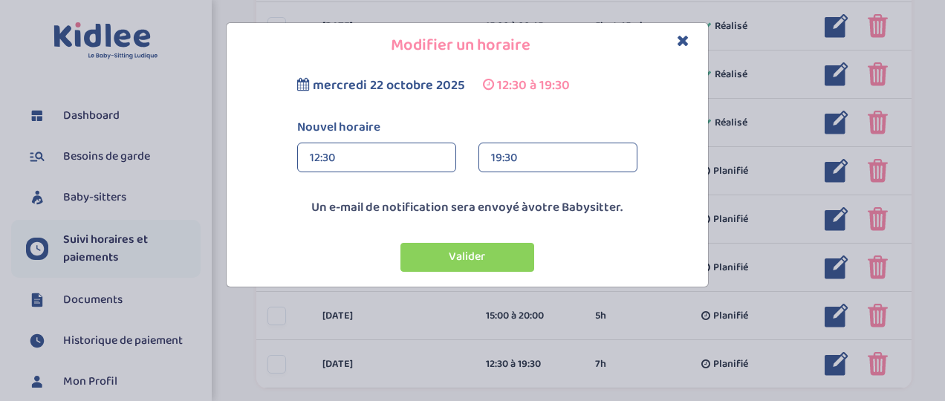
click at [412, 159] on div "12:30" at bounding box center [377, 158] width 134 height 30
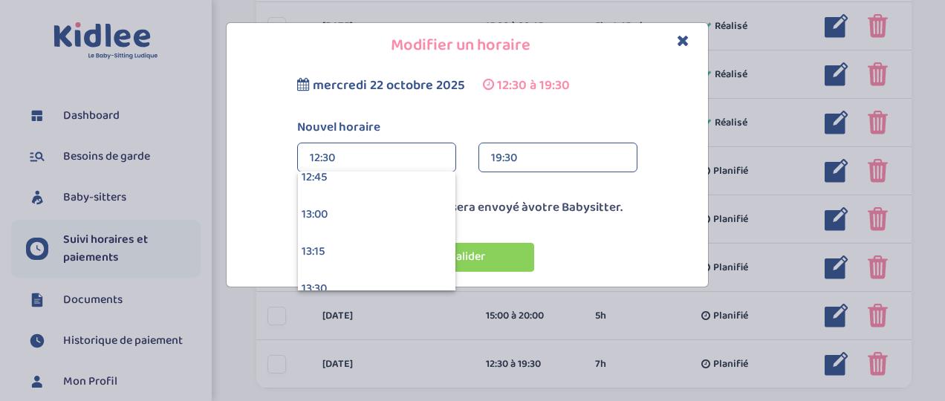
click at [416, 212] on div "13:00" at bounding box center [376, 214] width 157 height 37
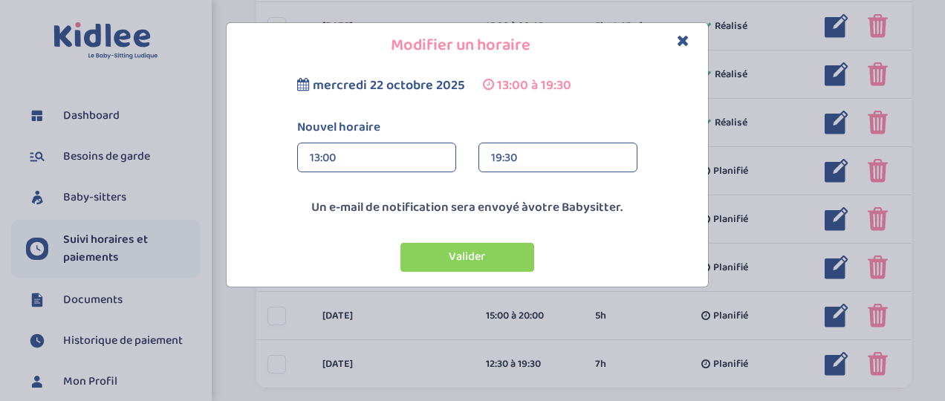
click at [573, 153] on div "19:30" at bounding box center [558, 158] width 134 height 30
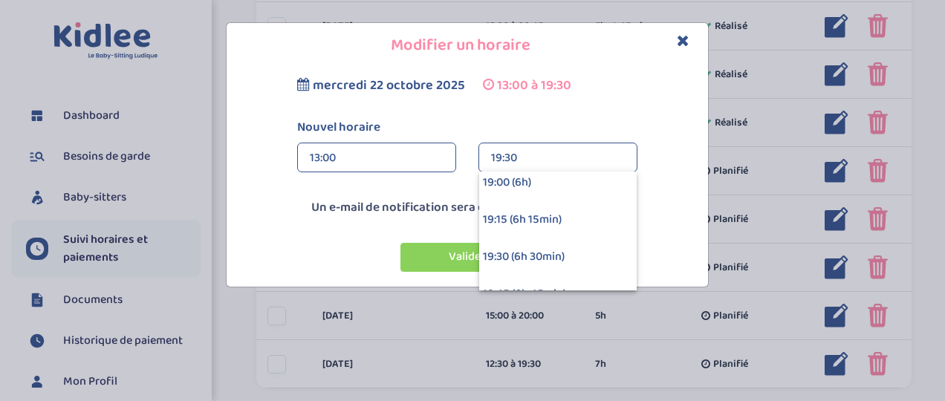
click at [592, 183] on div "19:00 (6h)" at bounding box center [557, 182] width 157 height 37
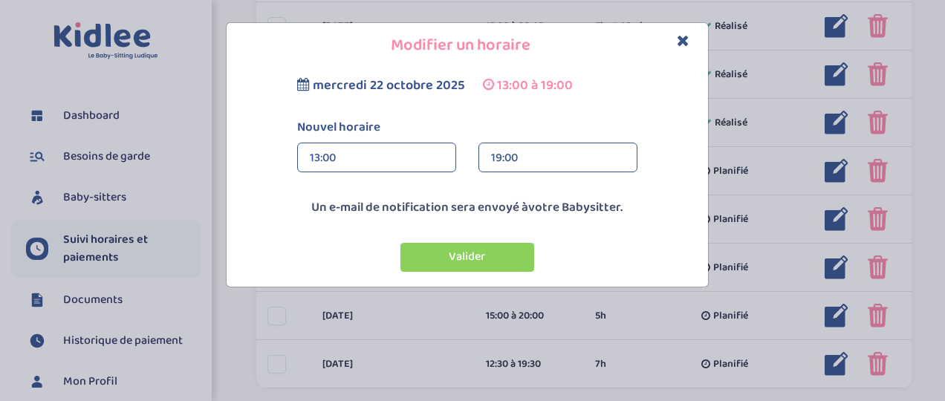
click at [498, 266] on button "Valider" at bounding box center [467, 257] width 134 height 29
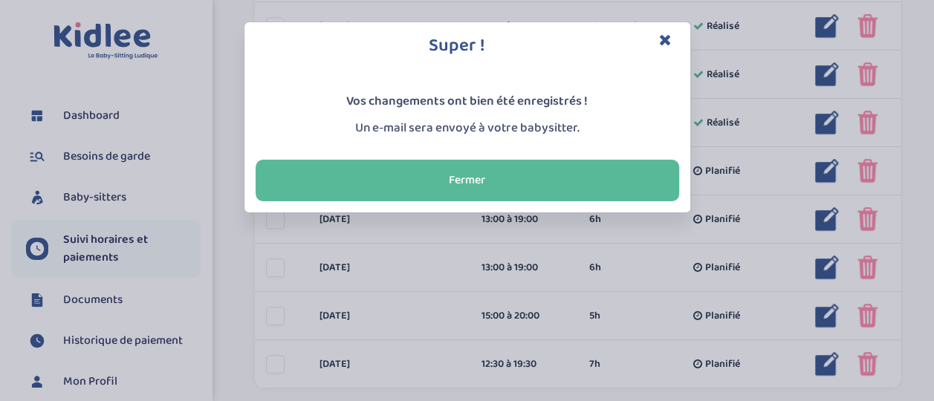
click at [535, 179] on button "Fermer" at bounding box center [467, 181] width 423 height 42
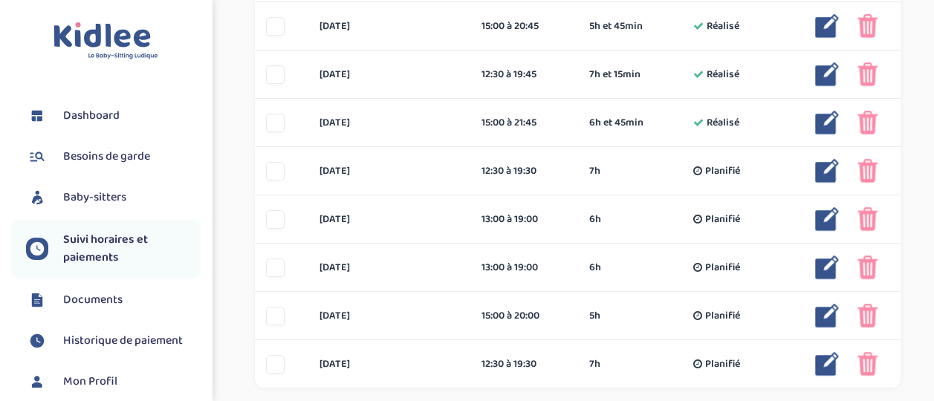
click at [827, 313] on img at bounding box center [827, 316] width 24 height 24
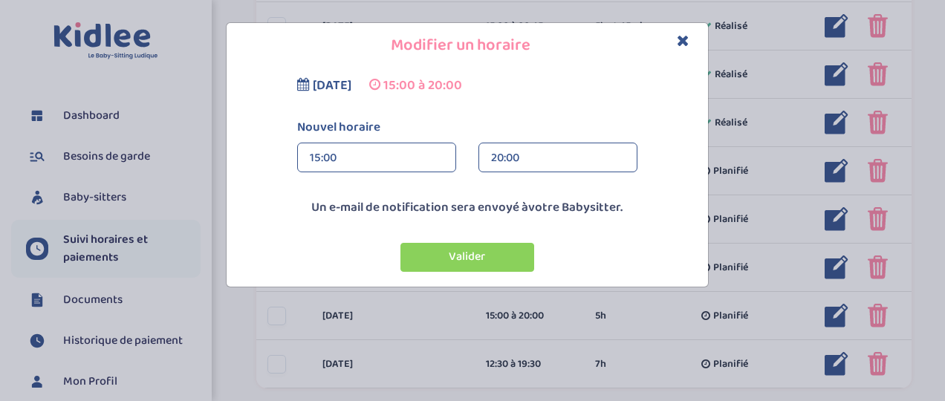
click at [403, 159] on div "15:00" at bounding box center [377, 158] width 134 height 30
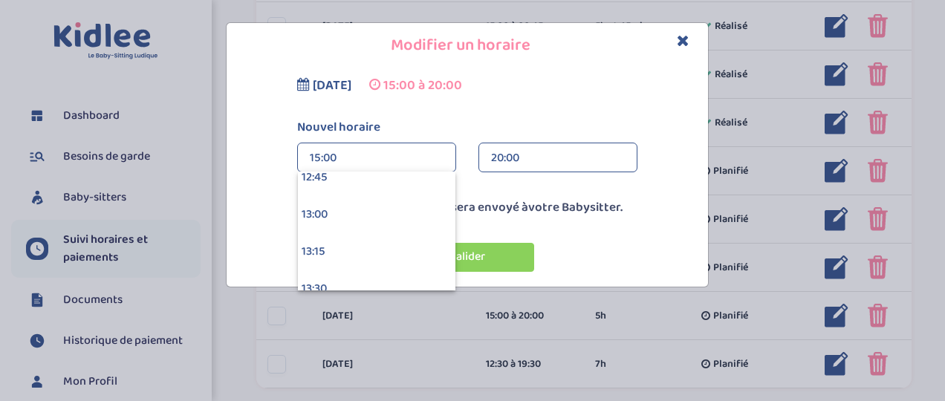
click at [402, 208] on div "13:00" at bounding box center [376, 214] width 157 height 37
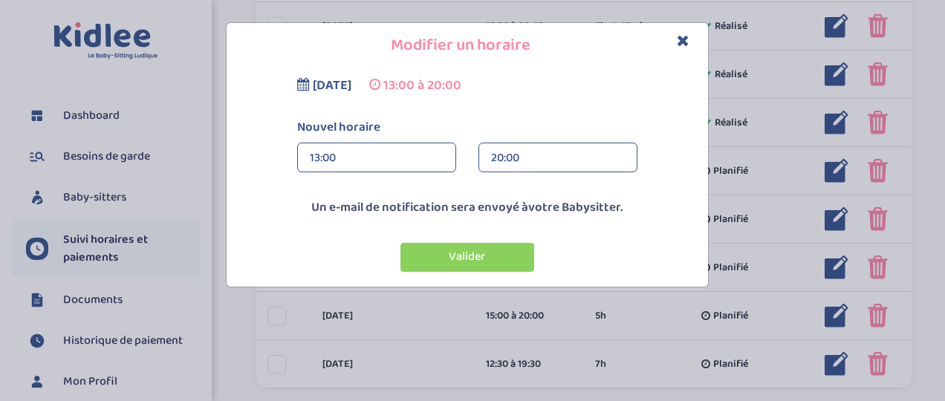
click at [559, 157] on div "20:00" at bounding box center [558, 158] width 134 height 30
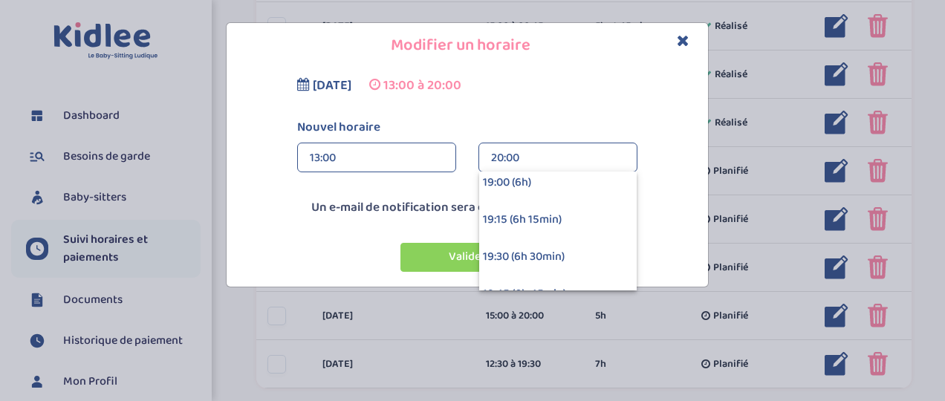
click at [556, 188] on div "19:00 (6h)" at bounding box center [557, 182] width 157 height 37
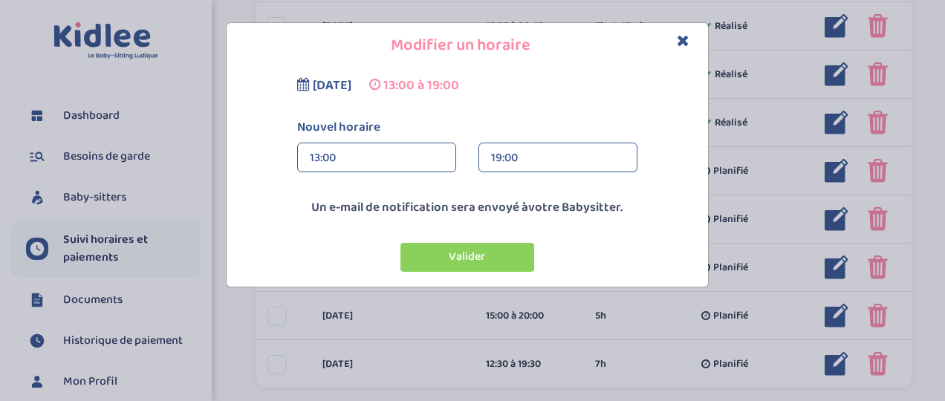
click at [501, 257] on button "Valider" at bounding box center [467, 257] width 134 height 29
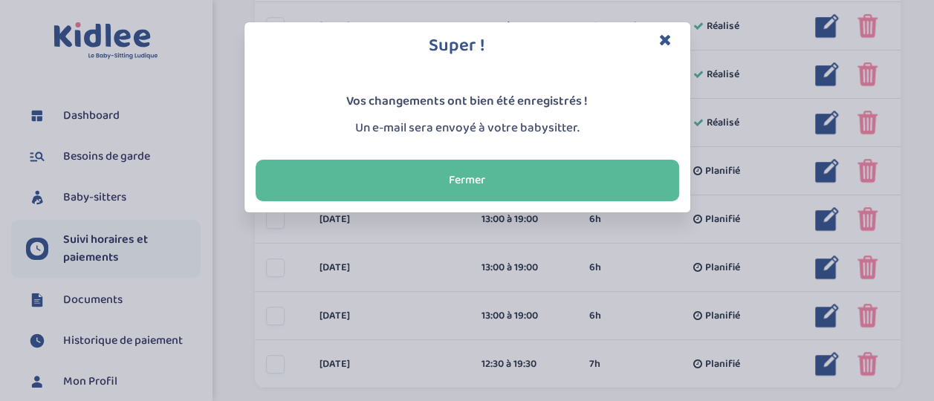
click at [532, 175] on button "Fermer" at bounding box center [467, 181] width 423 height 42
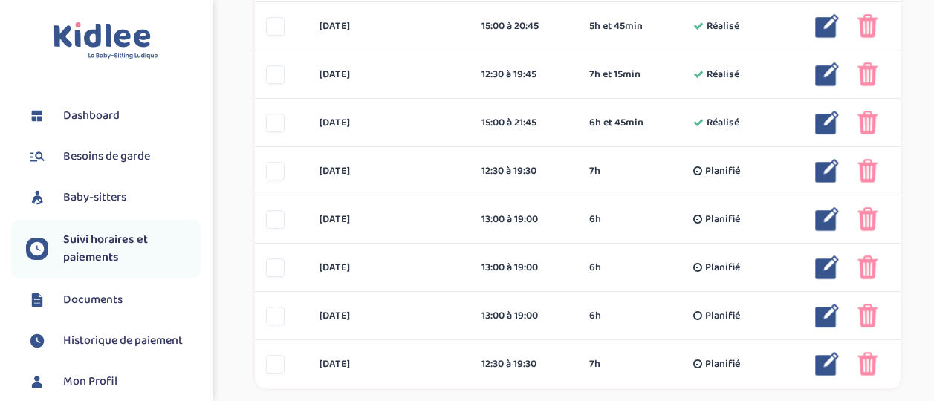
click at [866, 364] on img at bounding box center [867, 364] width 20 height 24
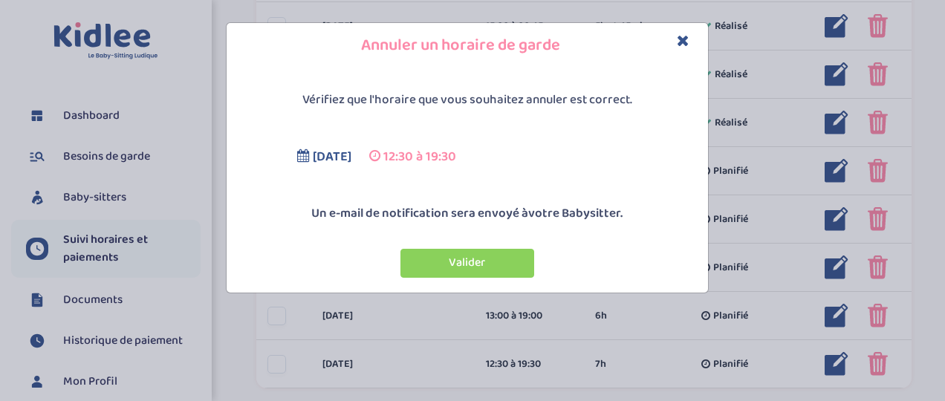
click at [508, 264] on button "Valider" at bounding box center [467, 263] width 134 height 29
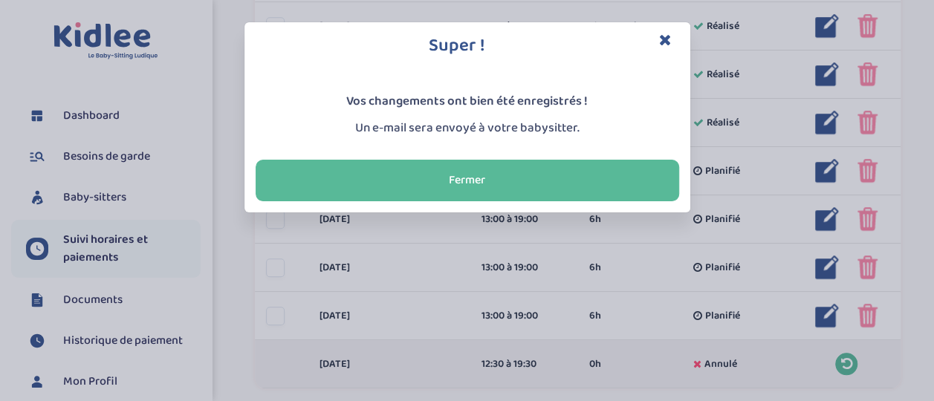
click at [542, 175] on button "Fermer" at bounding box center [467, 181] width 423 height 42
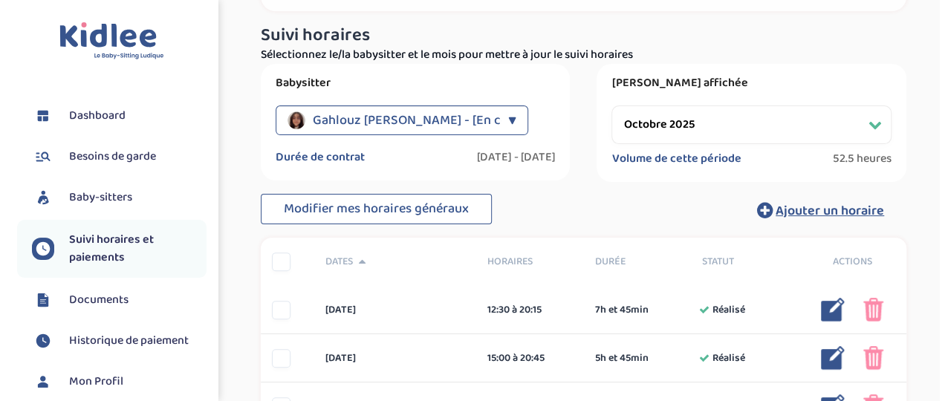
scroll to position [135, 0]
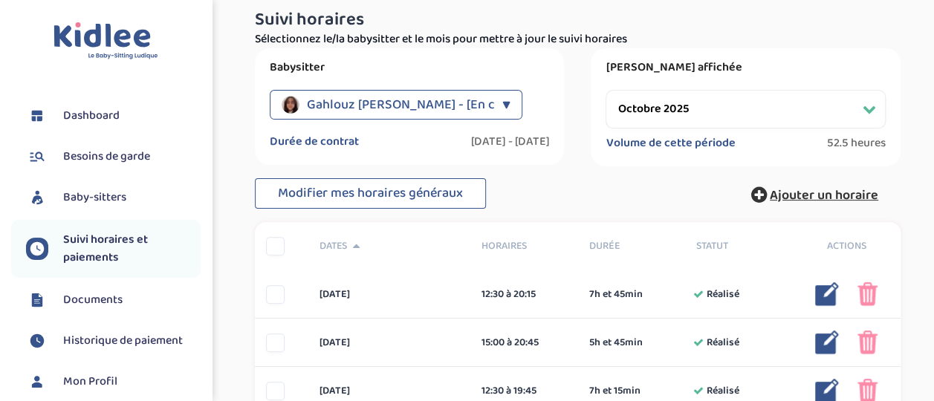
click at [829, 195] on span "Ajouter un horaire" at bounding box center [824, 195] width 108 height 21
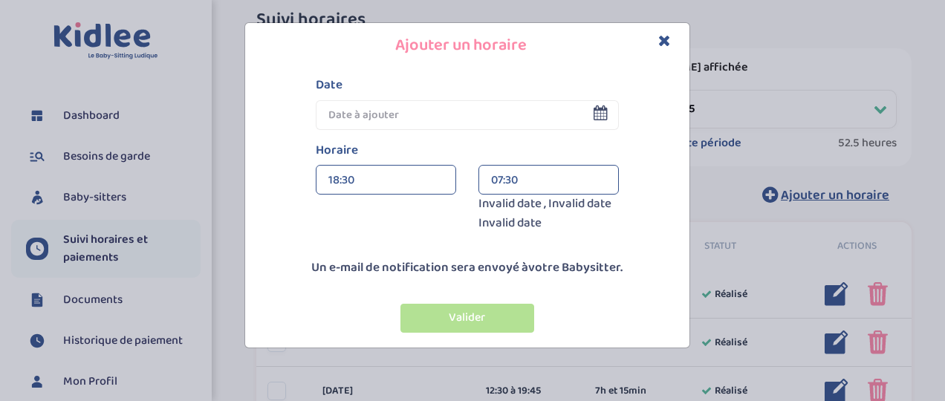
click at [499, 114] on input "text" at bounding box center [467, 115] width 303 height 30
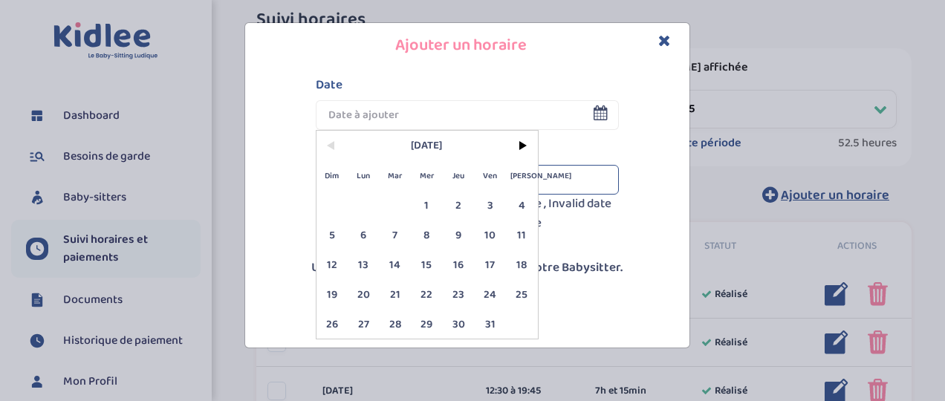
click at [364, 317] on span "27" at bounding box center [364, 324] width 32 height 30
type input "[DATE]"
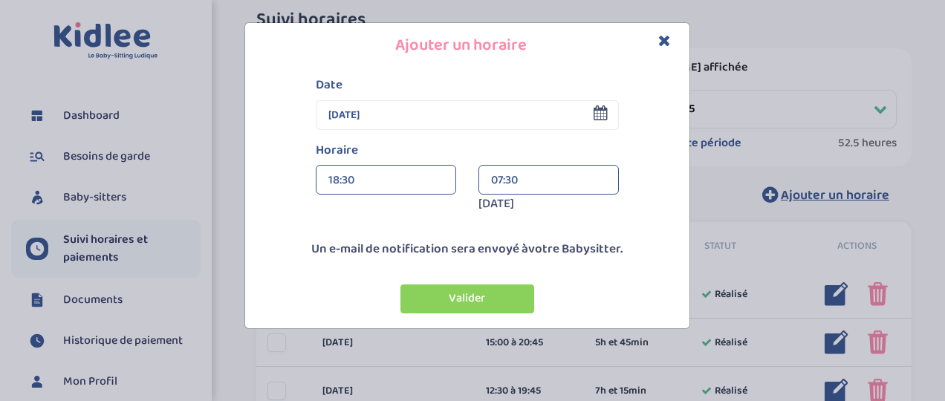
click at [432, 187] on div "18:30" at bounding box center [385, 181] width 115 height 30
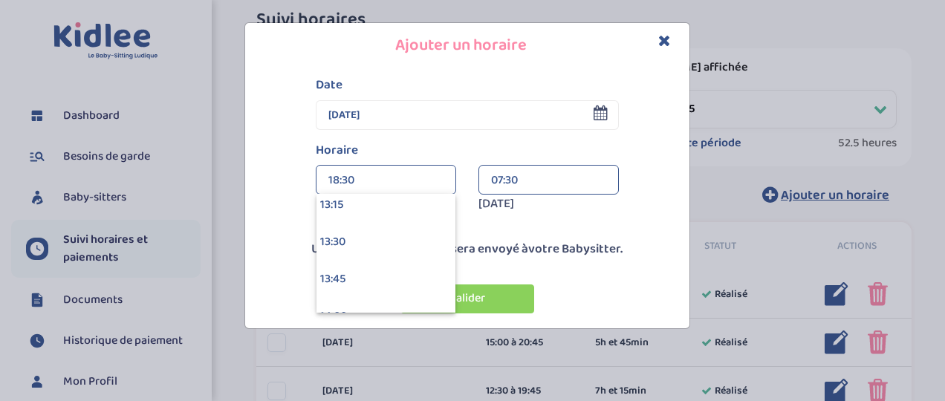
scroll to position [1946, 0]
click at [413, 203] on div "13:00" at bounding box center [385, 197] width 139 height 37
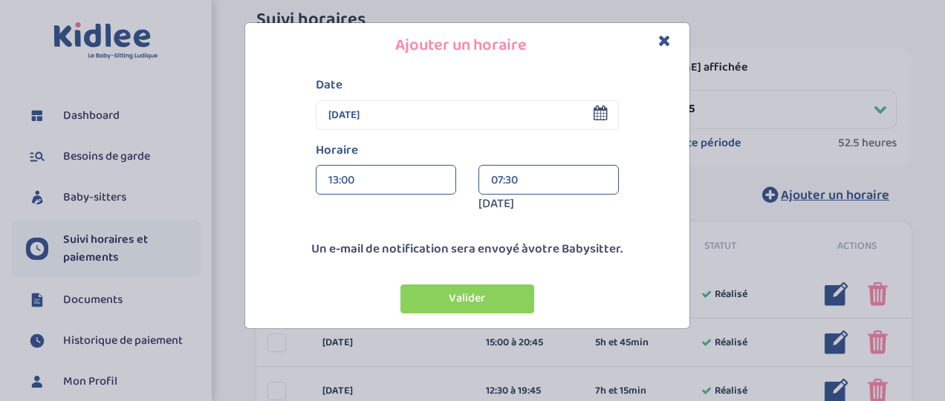
click at [521, 173] on div "07:30" at bounding box center [548, 181] width 115 height 30
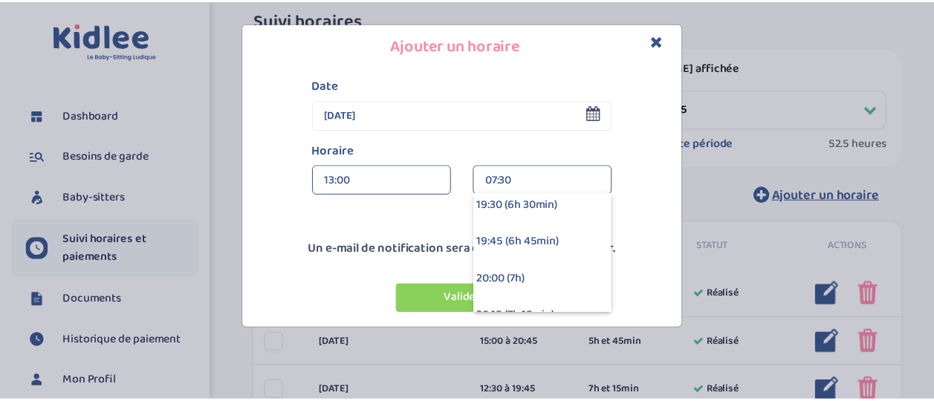
scroll to position [832, 0]
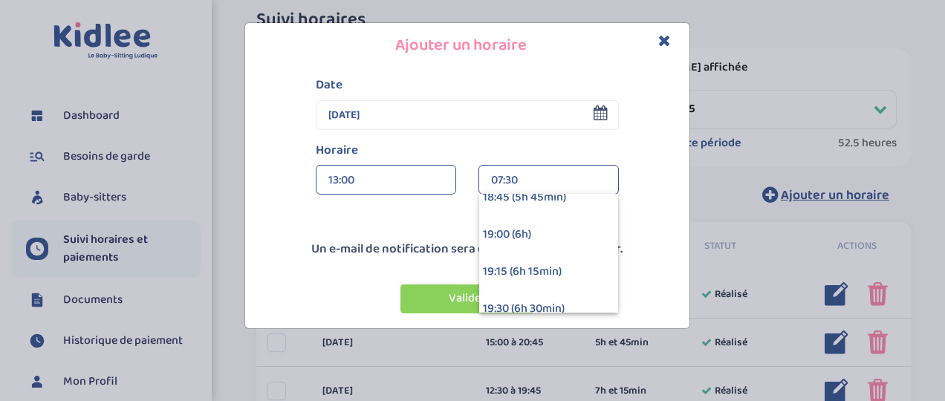
click at [576, 231] on div "19:00 (6h)" at bounding box center [548, 234] width 139 height 37
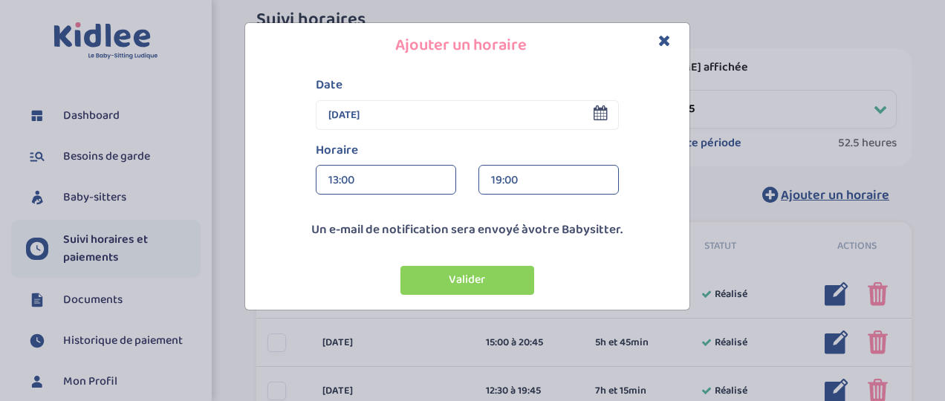
click at [509, 282] on button "Valider" at bounding box center [467, 280] width 134 height 29
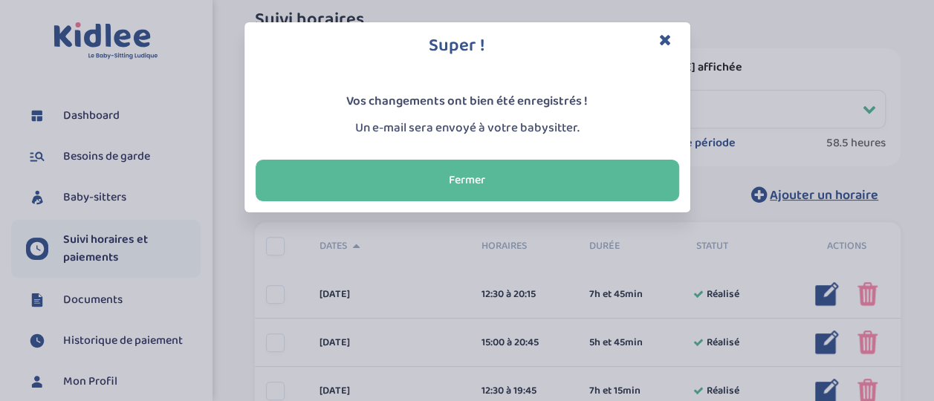
click at [542, 169] on button "Fermer" at bounding box center [467, 181] width 423 height 42
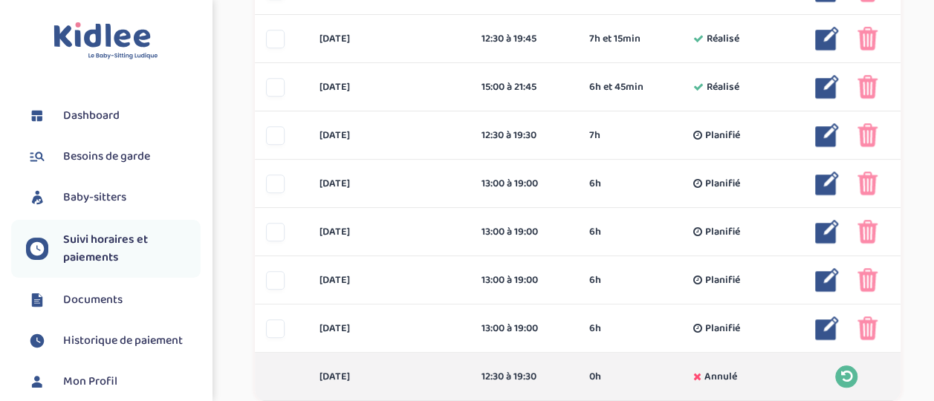
scroll to position [0, 0]
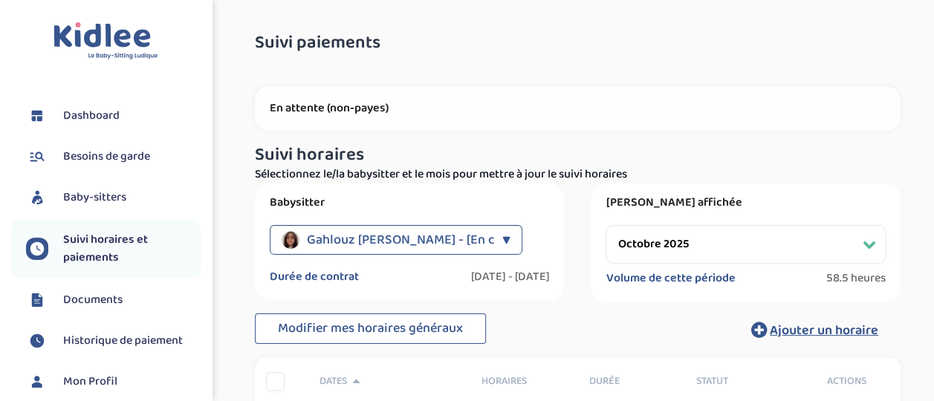
click at [488, 239] on div "Gahlouz [PERSON_NAME] - [En cours]" at bounding box center [388, 240] width 213 height 30
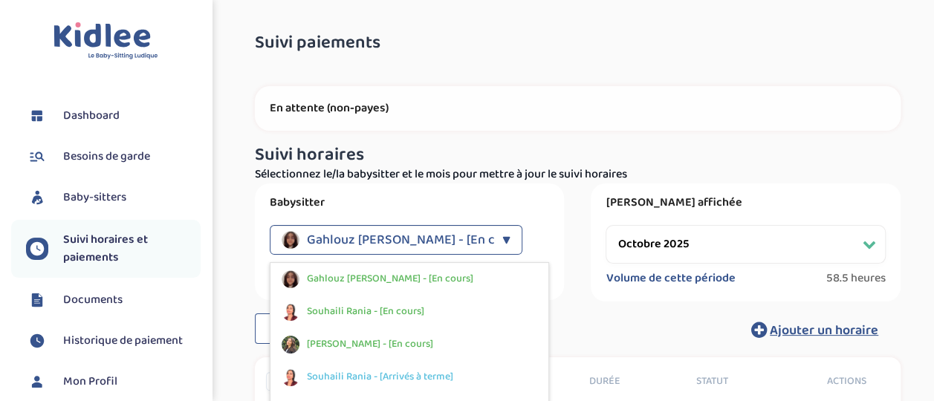
click at [444, 341] on div "[PERSON_NAME] - [En cours]" at bounding box center [409, 344] width 279 height 33
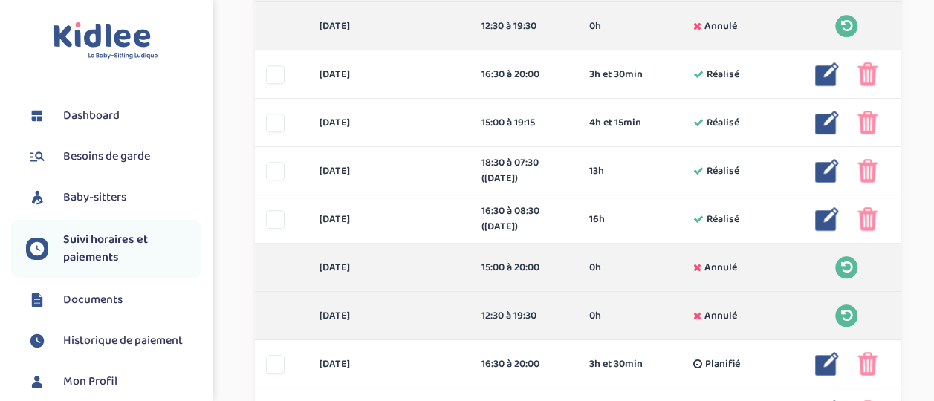
scroll to position [651, 0]
